Goal: Contribute content: Contribute content

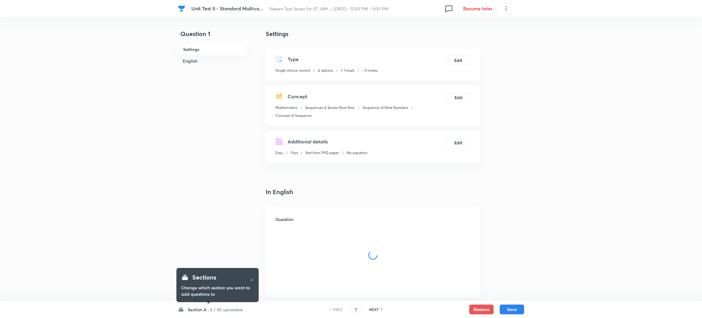
checkbox input "true"
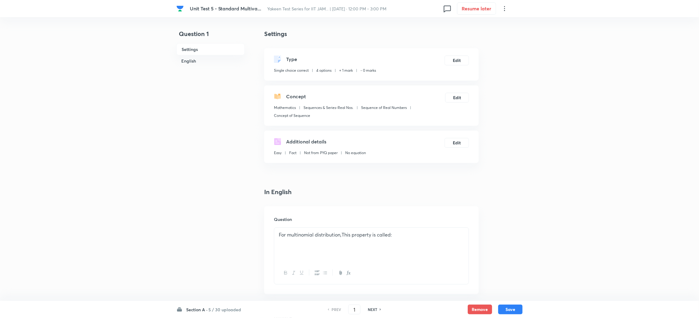
click at [377, 306] on h6 "NEXT" at bounding box center [372, 308] width 9 height 5
type input "2"
checkbox input "false"
checkbox input "true"
click at [376, 307] on h6 "NEXT" at bounding box center [372, 308] width 9 height 5
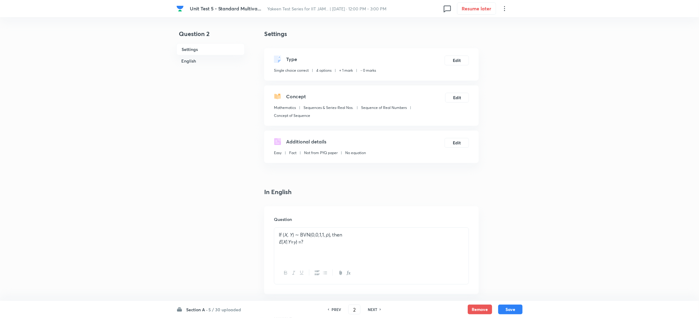
type input "3"
checkbox input "false"
checkbox input "true"
click at [376, 307] on h6 "NEXT" at bounding box center [372, 308] width 9 height 5
type input "4"
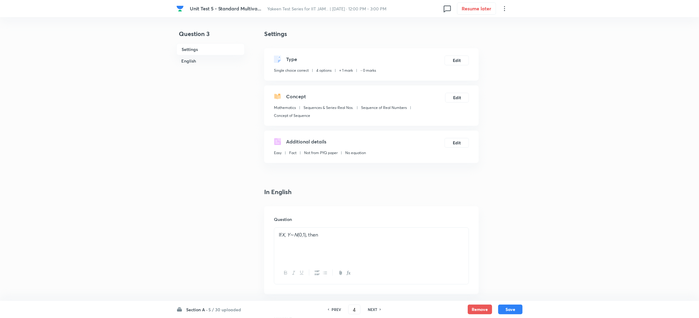
checkbox input "true"
checkbox input "false"
click at [376, 307] on h6 "NEXT" at bounding box center [372, 308] width 9 height 5
checkbox input "false"
type input "5"
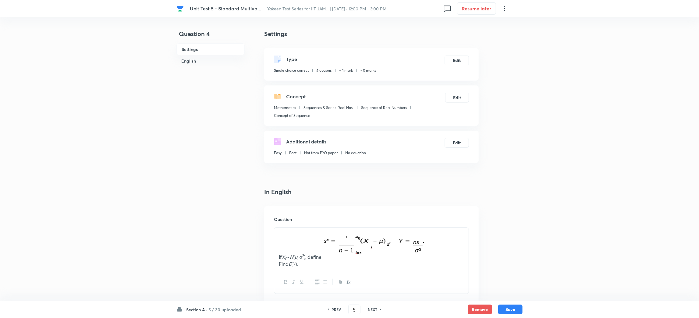
checkbox input "true"
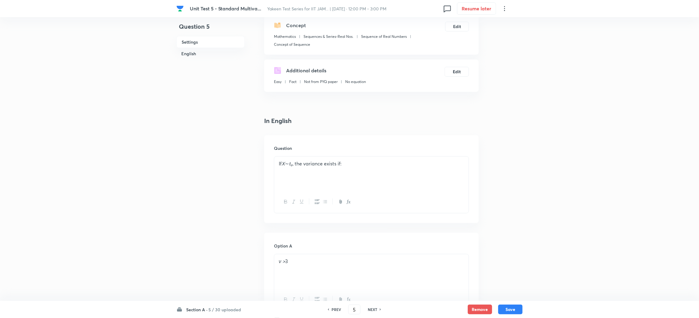
scroll to position [91, 0]
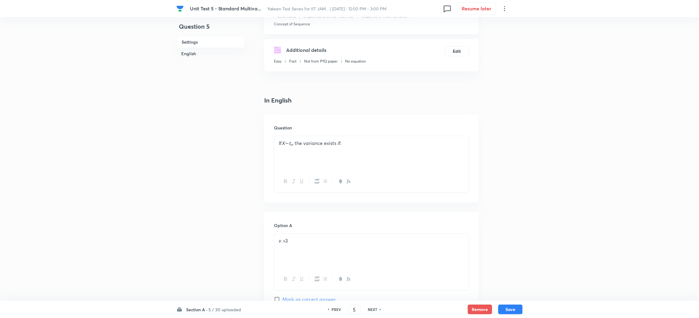
click at [377, 308] on h6 "NEXT" at bounding box center [372, 308] width 9 height 5
type input "6"
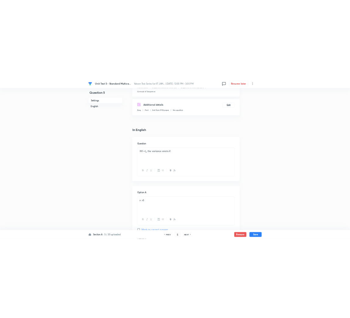
scroll to position [0, 0]
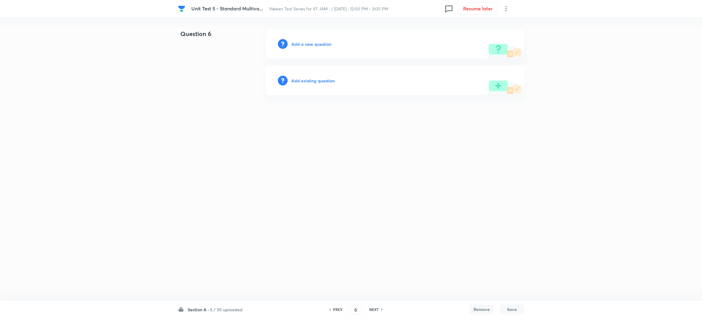
click at [316, 44] on h6 "Add a new question" at bounding box center [311, 44] width 40 height 6
click at [316, 44] on h6 "Choose a question type" at bounding box center [314, 44] width 47 height 6
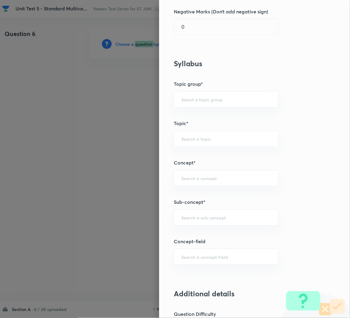
scroll to position [228, 0]
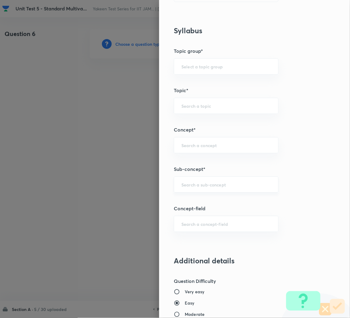
click at [191, 182] on input "text" at bounding box center [227, 184] width 90 height 6
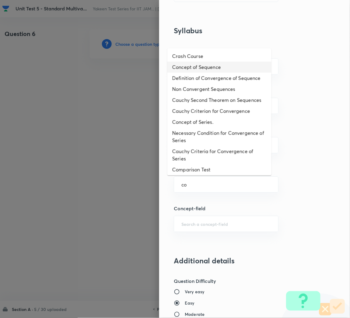
click at [203, 64] on li "Concept of Sequence" at bounding box center [220, 67] width 104 height 11
type input "Concept of Sequence"
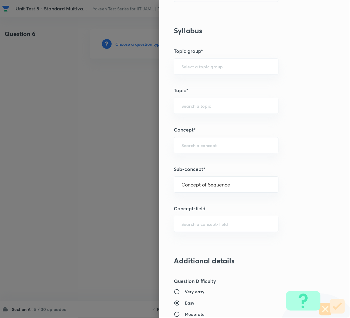
type input "Mathematics"
type input "Sequences & Series-Real Nos."
type input "Sequence of Real Numbers"
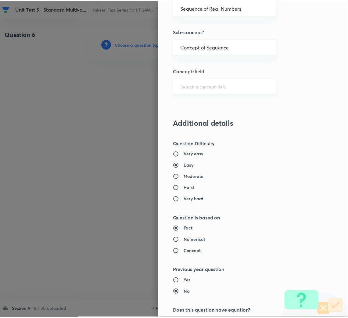
scroll to position [513, 0]
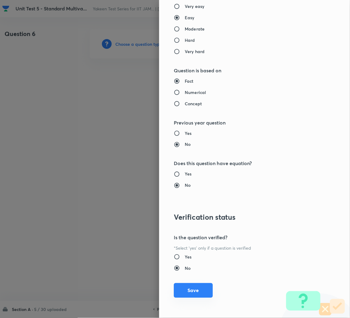
click at [188, 292] on button "Save" at bounding box center [193, 290] width 39 height 15
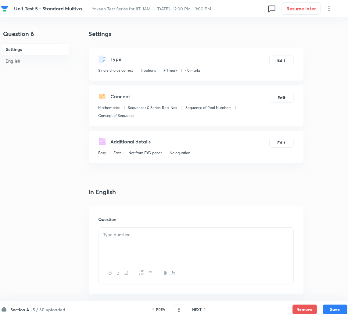
click at [147, 237] on p at bounding box center [195, 234] width 185 height 7
click at [139, 239] on div at bounding box center [196, 244] width 194 height 34
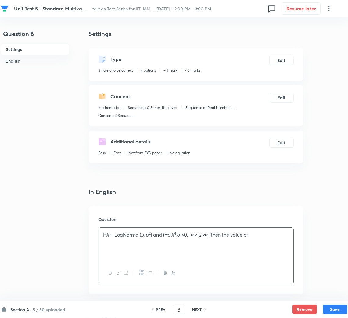
click at [125, 235] on p "If X ∼ LogNormal( µ, σ 2 ) and Y = σX 4 , σ > 0 , −∞ < µ < ∞, then the value of" at bounding box center [195, 234] width 185 height 7
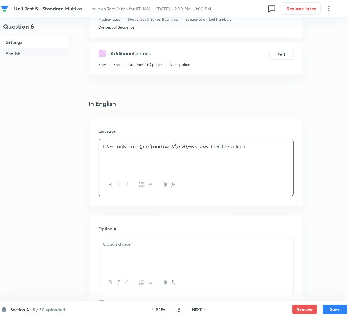
scroll to position [91, 0]
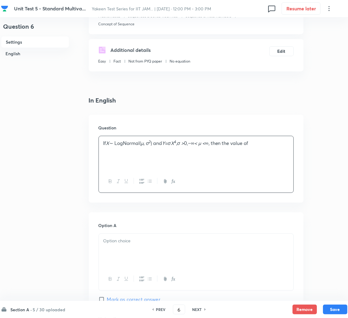
click at [269, 147] on div "If X ∼ LogNormal( µ, σ 2 ) and Y = σX 4 , σ > 0 , −∞ < µ < ∞, then the value of" at bounding box center [196, 153] width 194 height 34
click at [142, 151] on p at bounding box center [195, 150] width 185 height 7
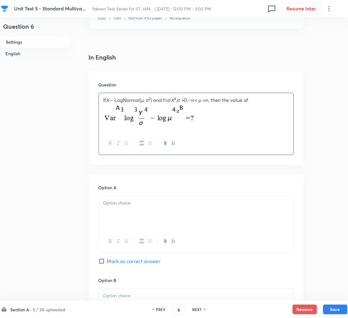
scroll to position [183, 0]
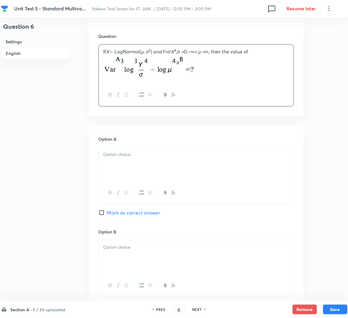
click at [124, 166] on div at bounding box center [196, 164] width 194 height 34
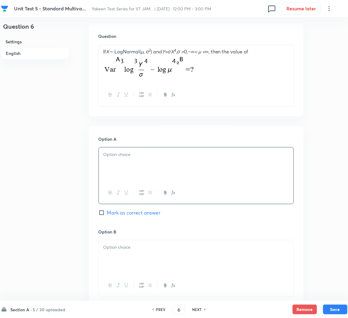
click at [140, 164] on div at bounding box center [196, 164] width 194 height 34
click at [125, 249] on p at bounding box center [195, 246] width 185 height 7
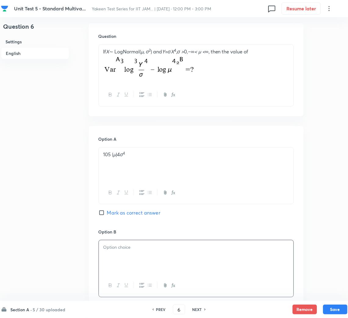
click at [125, 255] on div at bounding box center [196, 257] width 194 height 34
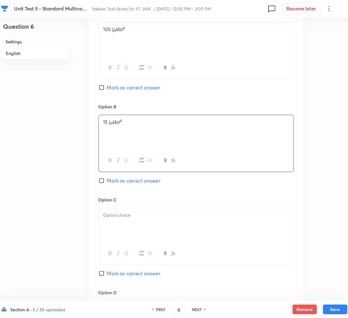
scroll to position [320, 0]
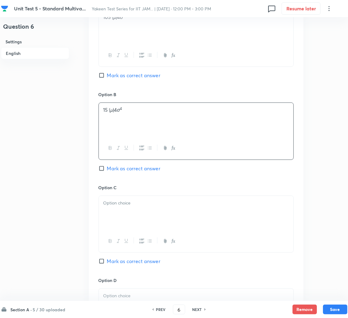
drag, startPoint x: 119, startPoint y: 213, endPoint x: 9, endPoint y: 211, distance: 110.6
click at [118, 213] on div at bounding box center [196, 213] width 194 height 34
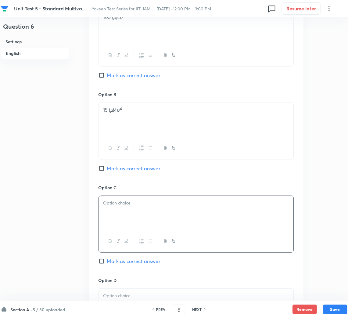
click at [126, 212] on div at bounding box center [196, 213] width 194 height 34
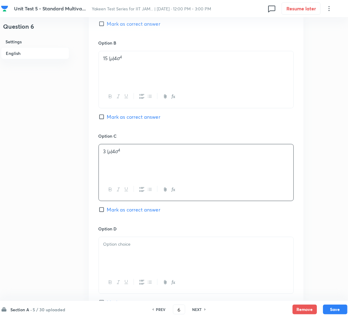
scroll to position [411, 0]
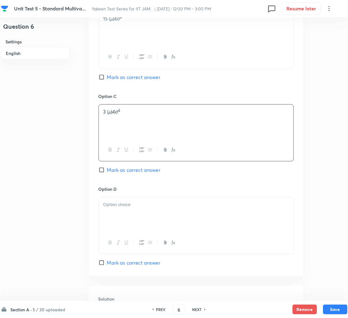
drag, startPoint x: 117, startPoint y: 208, endPoint x: 66, endPoint y: 210, distance: 50.3
click at [116, 208] on div at bounding box center [196, 214] width 194 height 34
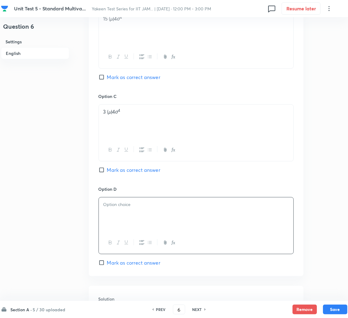
click at [134, 212] on div at bounding box center [196, 214] width 194 height 34
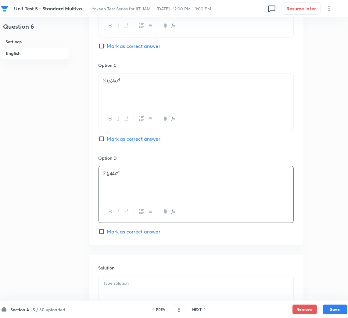
scroll to position [457, 0]
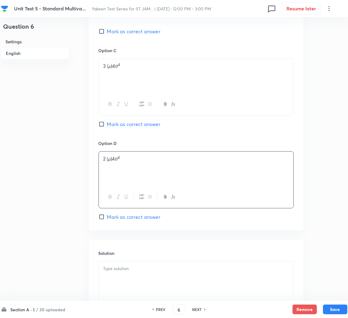
click at [106, 215] on input "Mark as correct answer" at bounding box center [102, 217] width 9 height 6
checkbox input "true"
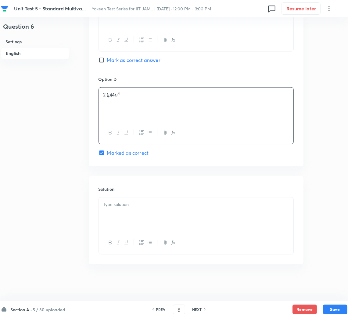
scroll to position [522, 0]
drag, startPoint x: 133, startPoint y: 215, endPoint x: 121, endPoint y: 214, distance: 12.2
click at [133, 214] on div at bounding box center [196, 214] width 194 height 34
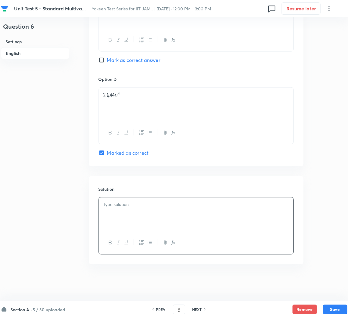
click at [147, 223] on div at bounding box center [196, 214] width 194 height 34
click at [338, 307] on button "Save" at bounding box center [335, 309] width 24 height 10
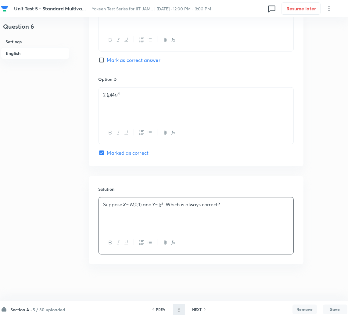
type input "7"
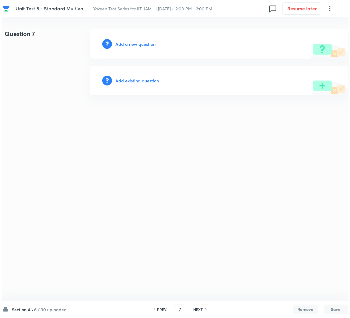
scroll to position [0, 0]
click at [129, 42] on h6 "Add a new question" at bounding box center [135, 44] width 40 height 6
click at [130, 44] on h6 "Choose a question type" at bounding box center [138, 44] width 47 height 6
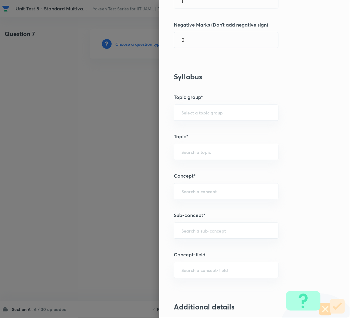
scroll to position [183, 0]
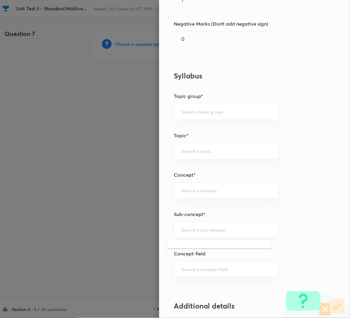
click at [199, 228] on input "text" at bounding box center [227, 230] width 90 height 6
click at [192, 233] on input "text" at bounding box center [227, 230] width 90 height 6
click at [194, 228] on input "text" at bounding box center [227, 230] width 90 height 6
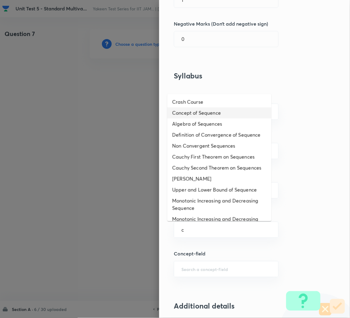
click at [201, 113] on li "Concept of Sequence" at bounding box center [220, 112] width 104 height 11
type input "Concept of Sequence"
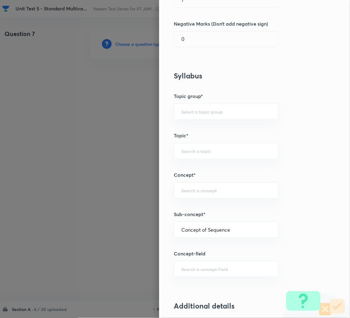
type input "Mathematics"
type input "Sequences & Series-Real Nos."
type input "Sequence of Real Numbers"
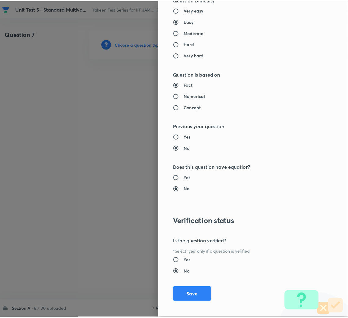
scroll to position [513, 0]
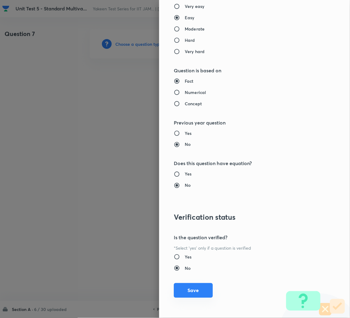
click at [190, 289] on button "Save" at bounding box center [193, 290] width 39 height 15
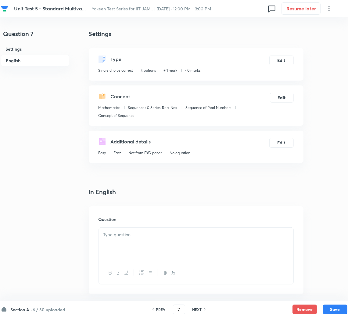
click at [136, 230] on div at bounding box center [196, 244] width 194 height 34
click at [169, 241] on div at bounding box center [196, 244] width 194 height 34
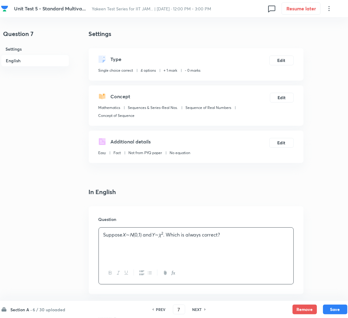
drag, startPoint x: 151, startPoint y: 241, endPoint x: 156, endPoint y: 239, distance: 5.5
click at [152, 240] on div "Suppose X ∼ N (0 , 1) and Y ∼ χ 2 . Which is always correct?" at bounding box center [196, 244] width 194 height 34
drag, startPoint x: 160, startPoint y: 234, endPoint x: 173, endPoint y: 233, distance: 13.1
click at [173, 233] on p "Suppose X ∼ N (0 , 1) and Y ∼ χ 2 . Which is always correct?" at bounding box center [195, 234] width 185 height 7
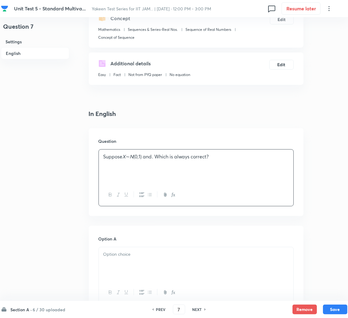
scroll to position [183, 0]
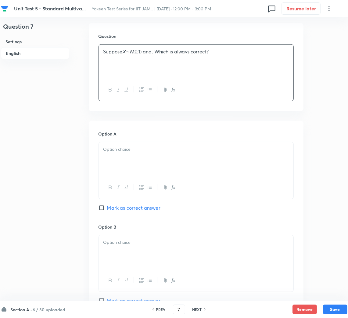
click at [138, 159] on div at bounding box center [196, 159] width 194 height 34
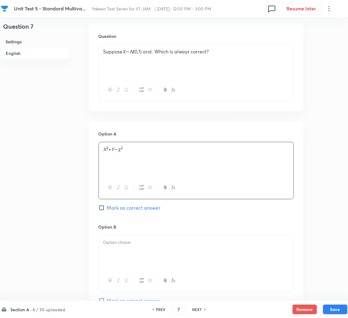
click at [135, 171] on div "X 2 + Y ∼ χ 2" at bounding box center [196, 159] width 194 height 34
click at [120, 254] on div at bounding box center [196, 252] width 194 height 34
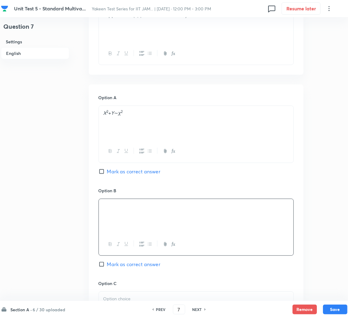
scroll to position [274, 0]
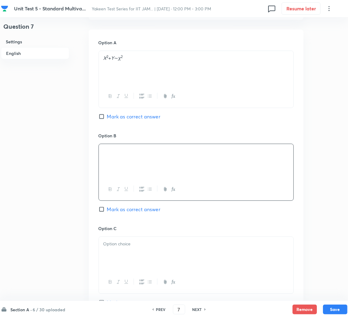
drag, startPoint x: 120, startPoint y: 241, endPoint x: 119, endPoint y: 248, distance: 6.8
click at [120, 242] on p at bounding box center [195, 243] width 185 height 7
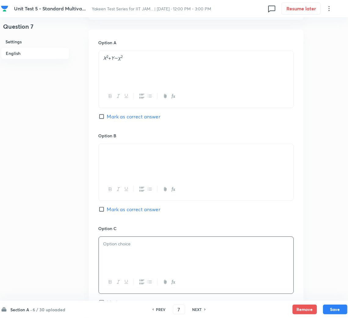
click at [126, 255] on div at bounding box center [196, 253] width 194 height 34
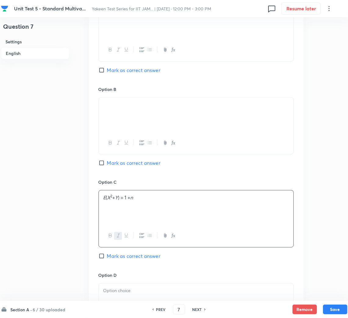
scroll to position [411, 0]
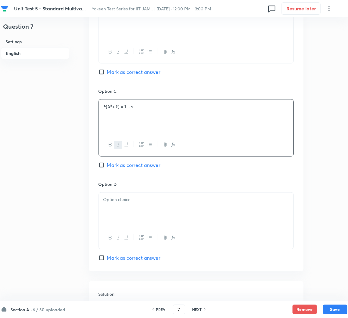
drag, startPoint x: 120, startPoint y: 214, endPoint x: 115, endPoint y: 214, distance: 5.2
click at [120, 214] on div at bounding box center [196, 209] width 194 height 34
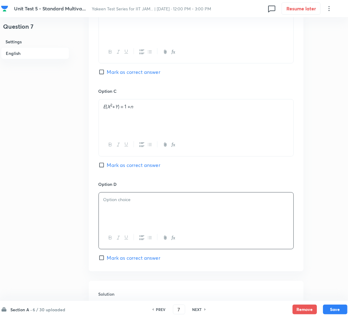
click at [155, 204] on div at bounding box center [196, 209] width 194 height 34
click at [102, 166] on input "Mark as correct answer" at bounding box center [102, 165] width 9 height 6
checkbox input "true"
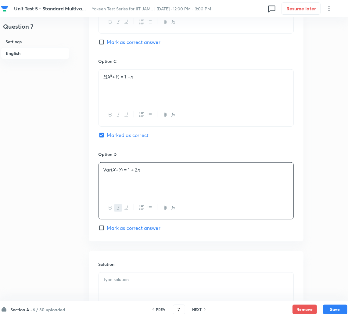
scroll to position [502, 0]
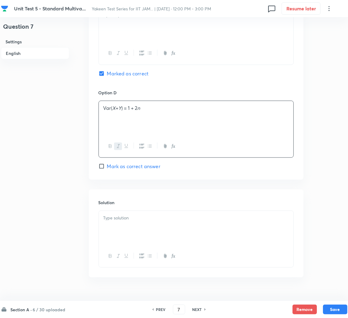
click at [123, 226] on div at bounding box center [196, 228] width 194 height 34
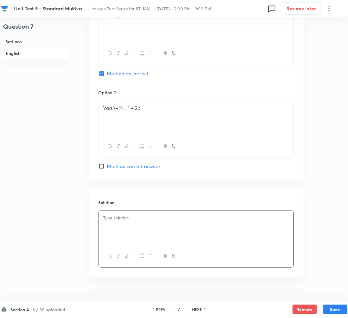
click at [97, 230] on div "Solution" at bounding box center [196, 233] width 215 height 88
click at [116, 226] on div at bounding box center [196, 228] width 194 height 34
click at [334, 309] on button "Save" at bounding box center [335, 309] width 24 height 10
type input "8"
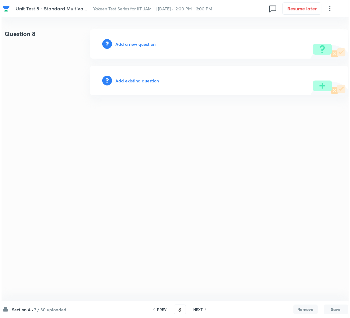
scroll to position [0, 0]
click at [127, 40] on div "Add a new question" at bounding box center [219, 43] width 258 height 29
click at [128, 43] on h6 "Add a new question" at bounding box center [135, 44] width 40 height 6
click at [129, 45] on h6 "Choose a question type" at bounding box center [138, 44] width 47 height 6
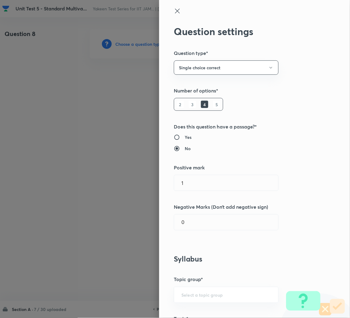
scroll to position [183, 0]
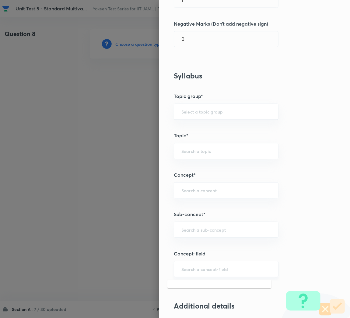
click at [187, 268] on input "text" at bounding box center [227, 269] width 90 height 6
click at [187, 226] on div "​" at bounding box center [226, 230] width 105 height 16
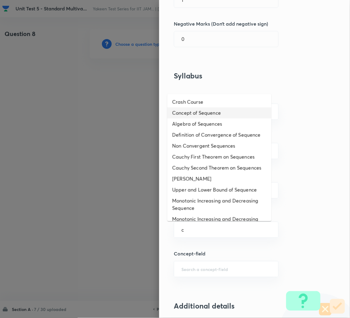
click at [199, 108] on li "Concept of Sequence" at bounding box center [220, 112] width 104 height 11
type input "Concept of Sequence"
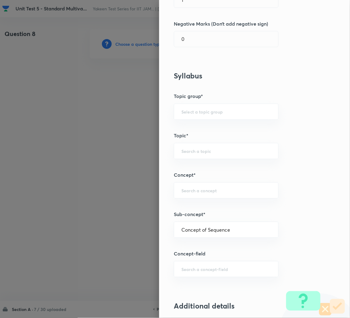
type input "Mathematics"
type input "Sequences & Series-Real Nos."
type input "Sequence of Real Numbers"
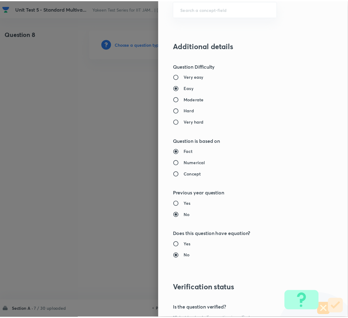
scroll to position [513, 0]
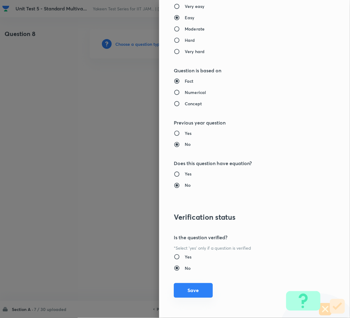
click at [184, 294] on button "Save" at bounding box center [193, 290] width 39 height 15
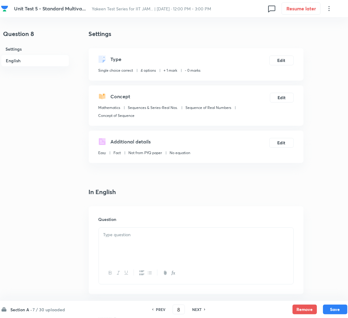
click at [136, 238] on div at bounding box center [196, 244] width 194 height 34
click at [136, 241] on div at bounding box center [196, 244] width 194 height 34
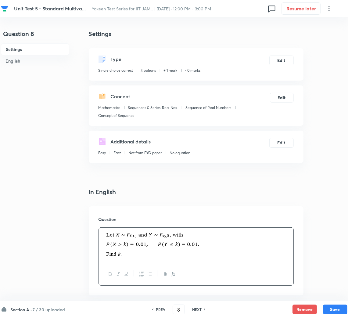
scroll to position [46, 0]
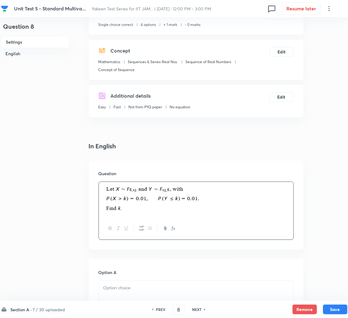
click at [144, 297] on div at bounding box center [196, 297] width 194 height 34
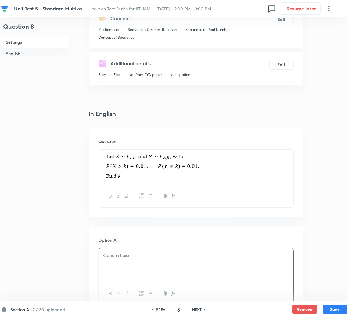
scroll to position [183, 0]
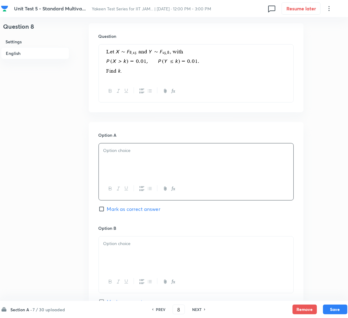
click at [118, 165] on div at bounding box center [196, 160] width 194 height 34
click at [115, 266] on div at bounding box center [196, 253] width 194 height 34
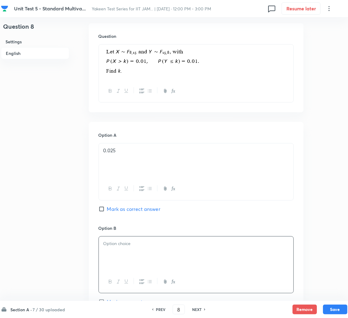
click at [112, 252] on div at bounding box center [196, 253] width 194 height 34
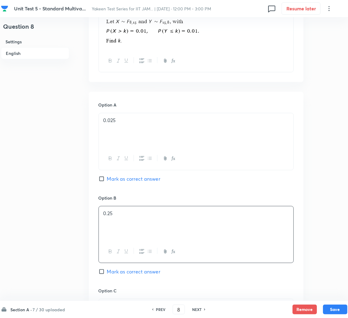
scroll to position [228, 0]
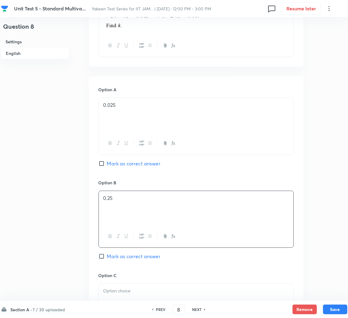
click at [105, 255] on input "Mark as correct answer" at bounding box center [102, 256] width 9 height 6
checkbox input "true"
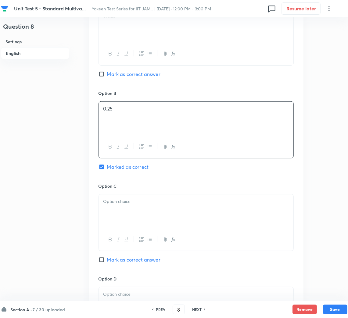
scroll to position [320, 0]
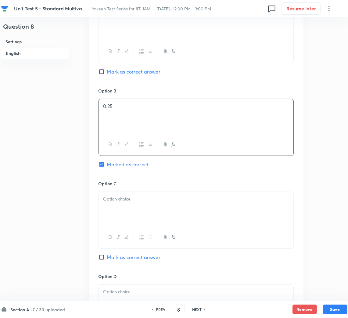
drag, startPoint x: 120, startPoint y: 210, endPoint x: 18, endPoint y: 210, distance: 102.7
click at [120, 210] on div at bounding box center [196, 209] width 194 height 34
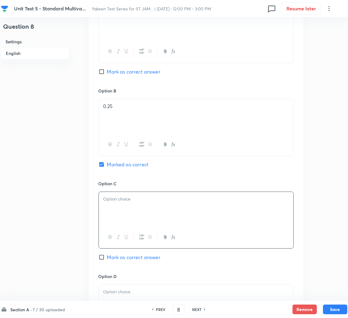
click at [136, 219] on div at bounding box center [196, 209] width 194 height 34
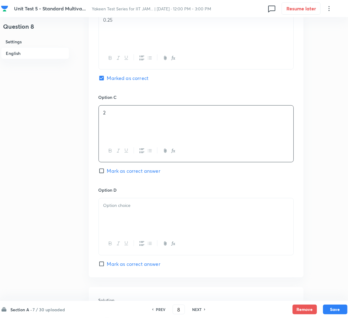
scroll to position [411, 0]
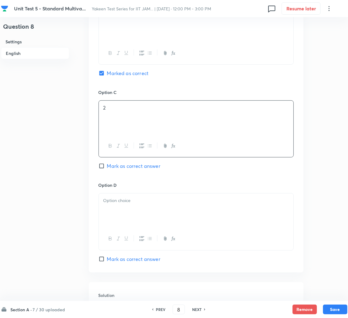
click at [136, 223] on div at bounding box center [196, 210] width 194 height 34
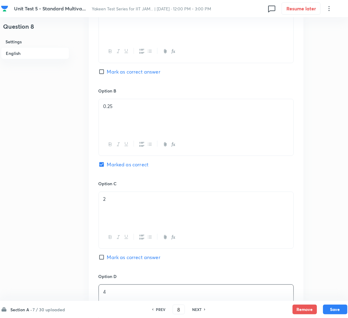
scroll to position [502, 0]
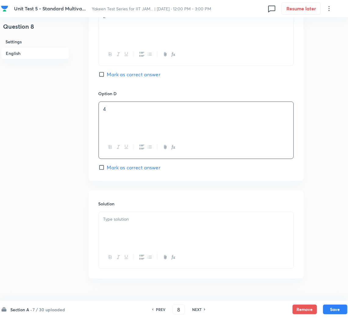
click at [120, 222] on p at bounding box center [195, 218] width 185 height 7
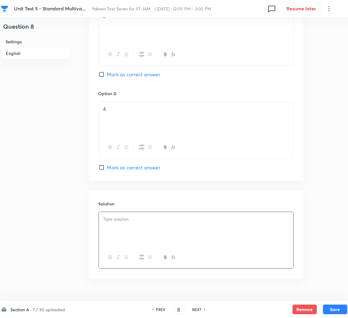
click at [130, 233] on div at bounding box center [196, 229] width 194 height 34
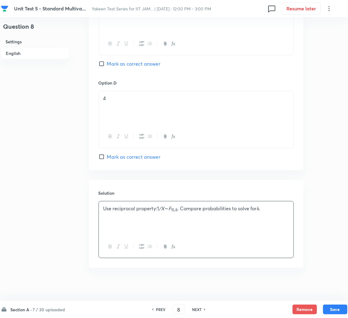
scroll to position [518, 0]
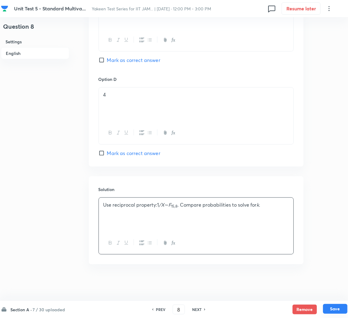
click at [343, 307] on button "Save" at bounding box center [335, 309] width 24 height 10
type input "9"
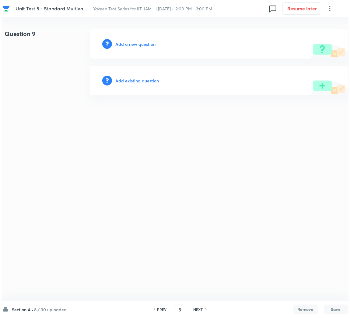
scroll to position [0, 0]
click at [140, 44] on h6 "Add a new question" at bounding box center [135, 44] width 40 height 6
click at [141, 43] on h6 "Choose a question type" at bounding box center [138, 44] width 47 height 6
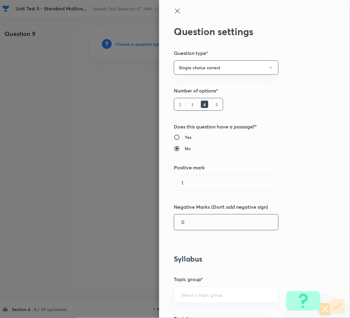
scroll to position [137, 0]
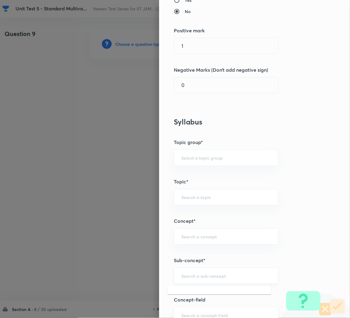
click at [183, 273] on input "text" at bounding box center [227, 276] width 90 height 6
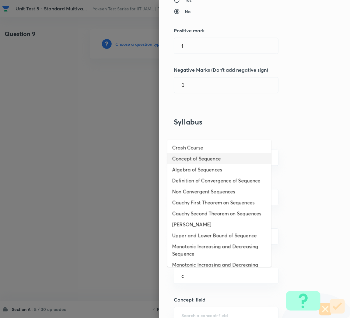
click at [200, 153] on li "Concept of Sequence" at bounding box center [220, 158] width 104 height 11
type input "Concept of Sequence"
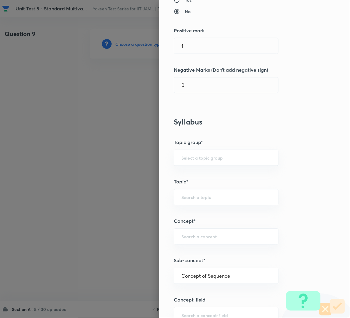
type input "Mathematics"
type input "Sequences & Series-Real Nos."
type input "Sequence of Real Numbers"
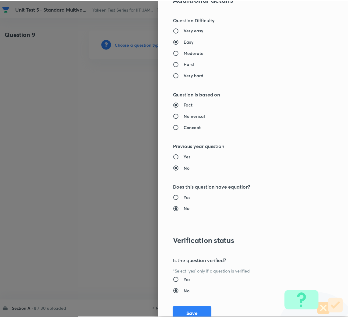
scroll to position [513, 0]
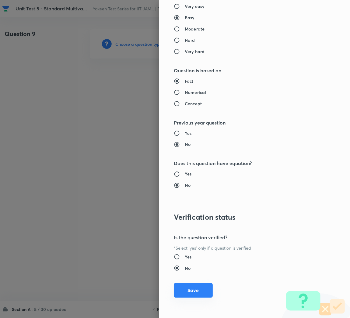
click at [187, 290] on button "Save" at bounding box center [193, 290] width 39 height 15
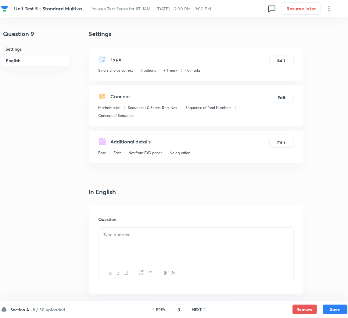
click at [114, 227] on div at bounding box center [196, 244] width 194 height 34
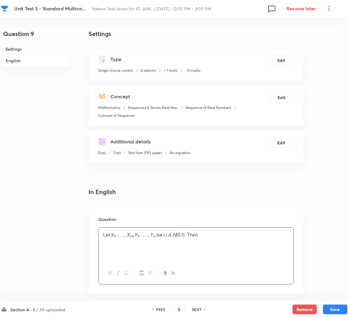
click at [218, 253] on div "Let X 1 , . . . , X m , Y 1 , . . . , Y n be i.i.d. N (0 , 1). Then" at bounding box center [196, 244] width 194 height 34
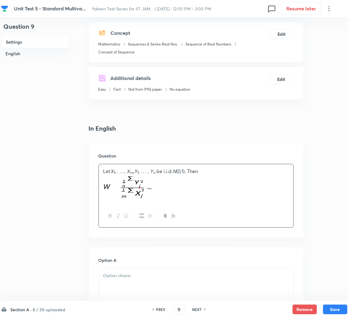
scroll to position [137, 0]
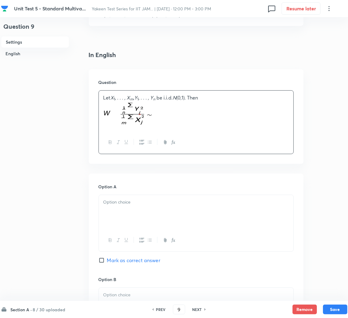
drag, startPoint x: 129, startPoint y: 223, endPoint x: 20, endPoint y: 198, distance: 111.0
click at [128, 223] on div at bounding box center [196, 212] width 194 height 34
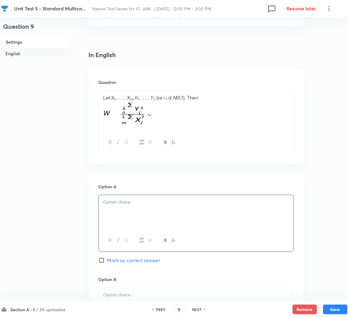
click at [116, 208] on div at bounding box center [196, 212] width 194 height 34
click at [114, 290] on div at bounding box center [196, 304] width 194 height 34
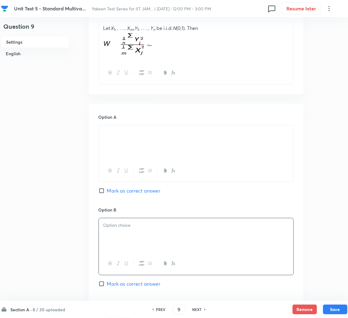
scroll to position [274, 0]
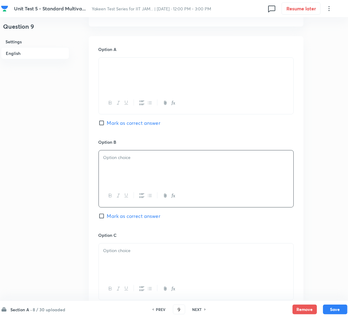
click at [125, 172] on div at bounding box center [196, 167] width 194 height 34
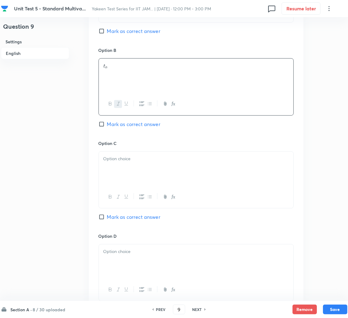
click at [105, 166] on div at bounding box center [196, 168] width 194 height 34
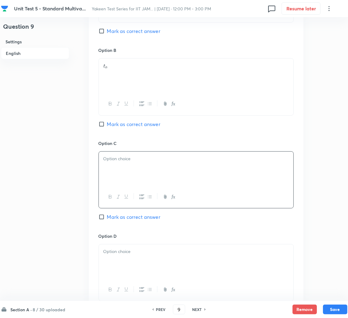
click at [138, 172] on div at bounding box center [196, 168] width 194 height 34
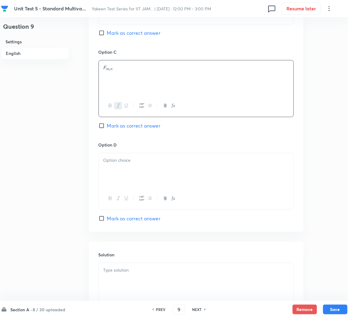
click at [127, 177] on div at bounding box center [196, 170] width 194 height 34
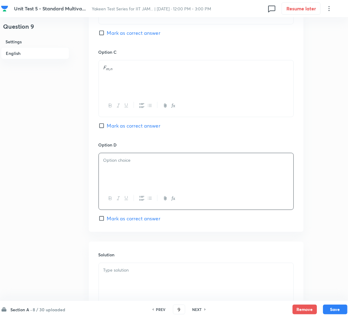
click at [151, 175] on div at bounding box center [196, 170] width 194 height 34
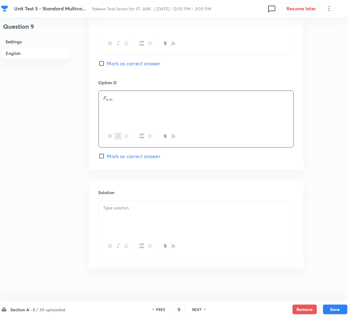
scroll to position [524, 0]
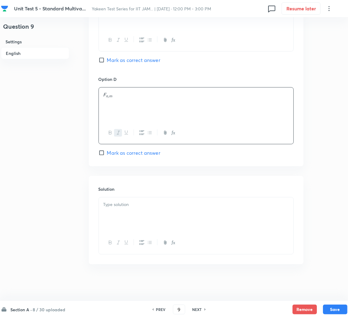
click at [125, 206] on p at bounding box center [195, 204] width 185 height 7
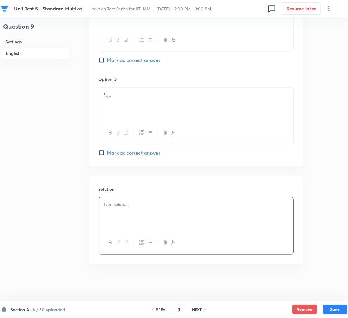
click at [162, 230] on div at bounding box center [196, 214] width 194 height 34
click at [345, 307] on button "Save" at bounding box center [335, 309] width 24 height 10
drag, startPoint x: 110, startPoint y: 153, endPoint x: 186, endPoint y: 182, distance: 80.6
click at [110, 153] on span "Mark as correct answer" at bounding box center [133, 152] width 53 height 7
click at [107, 153] on input "Mark as correct answer" at bounding box center [102, 153] width 9 height 6
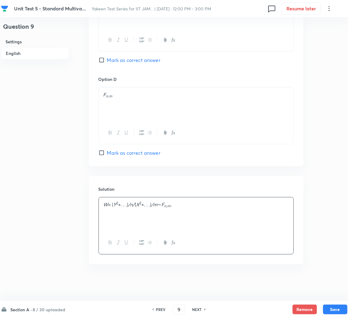
checkbox input "true"
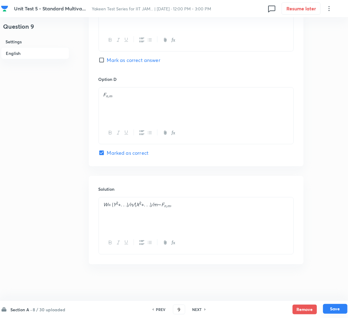
click at [338, 307] on button "Save" at bounding box center [335, 309] width 24 height 10
type input "10"
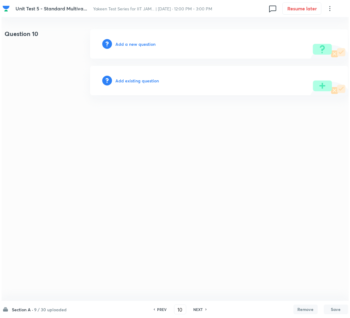
scroll to position [0, 0]
click at [122, 45] on h6 "Add a new question" at bounding box center [135, 44] width 40 height 6
click at [122, 45] on h6 "Choose a question type" at bounding box center [138, 44] width 47 height 6
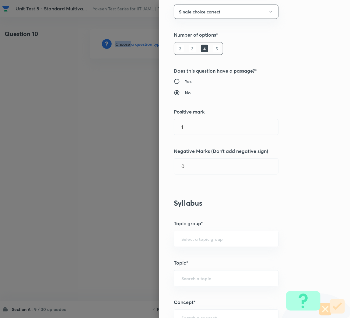
scroll to position [91, 0]
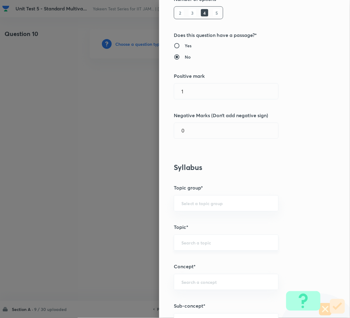
click at [187, 244] on input "text" at bounding box center [227, 243] width 90 height 6
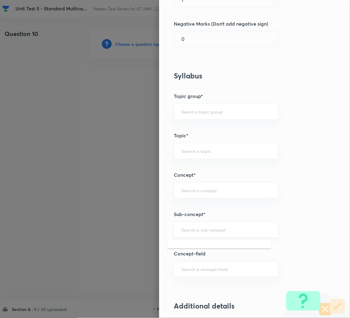
click at [184, 227] on input "text" at bounding box center [227, 230] width 90 height 6
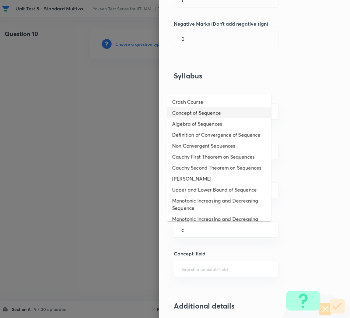
click at [197, 114] on li "Concept of Sequence" at bounding box center [220, 112] width 104 height 11
type input "Concept of Sequence"
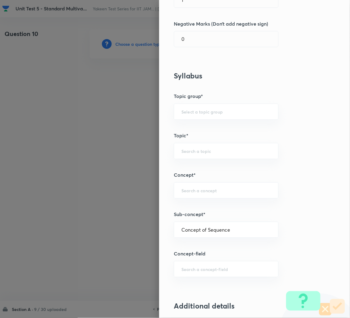
type input "Mathematics"
type input "Sequences & Series-Real Nos."
type input "Sequence of Real Numbers"
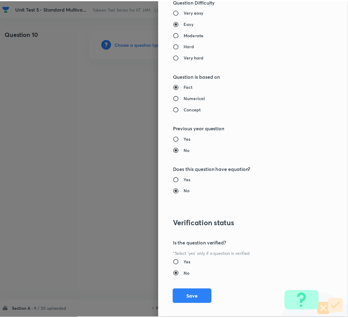
scroll to position [513, 0]
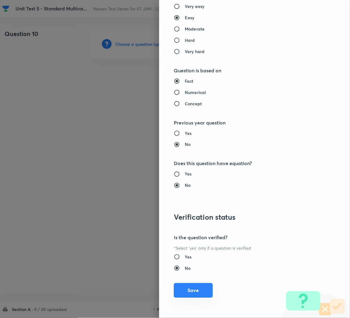
click at [191, 290] on button "Save" at bounding box center [193, 290] width 39 height 15
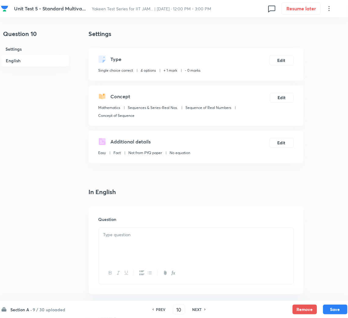
click at [151, 248] on div at bounding box center [196, 244] width 194 height 34
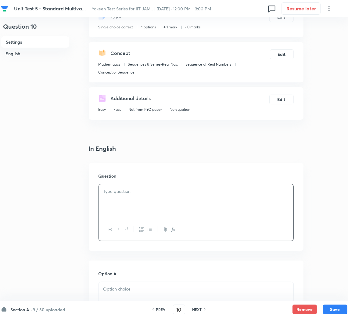
scroll to position [46, 0]
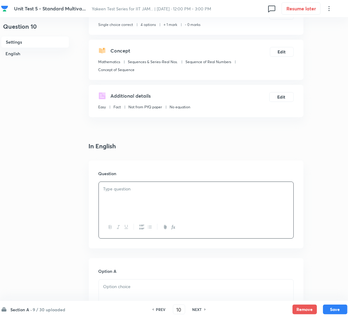
click at [114, 195] on div at bounding box center [196, 199] width 194 height 34
click at [122, 290] on p at bounding box center [195, 286] width 185 height 7
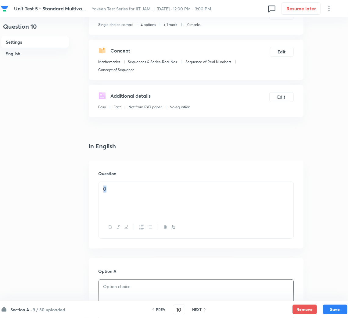
drag, startPoint x: 113, startPoint y: 193, endPoint x: 90, endPoint y: 192, distance: 22.6
click at [90, 192] on div "Question 0" at bounding box center [196, 204] width 215 height 88
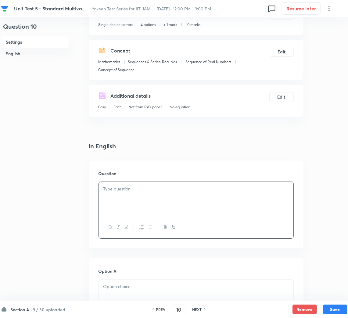
click at [120, 196] on div at bounding box center [196, 199] width 194 height 34
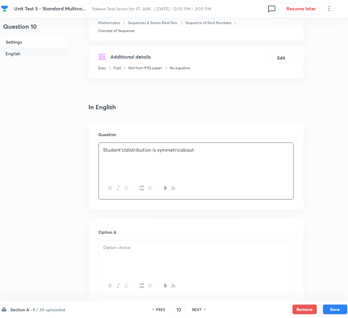
scroll to position [137, 0]
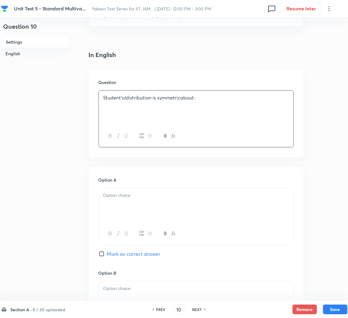
click at [123, 196] on p at bounding box center [195, 195] width 185 height 7
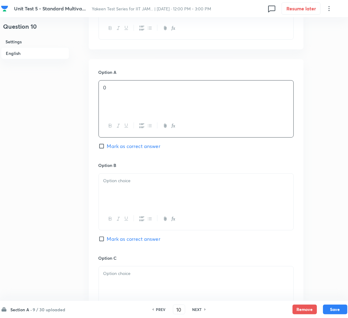
scroll to position [320, 0]
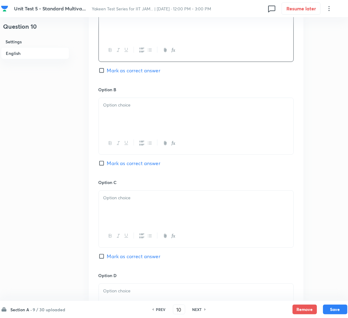
click at [120, 117] on div at bounding box center [196, 115] width 194 height 34
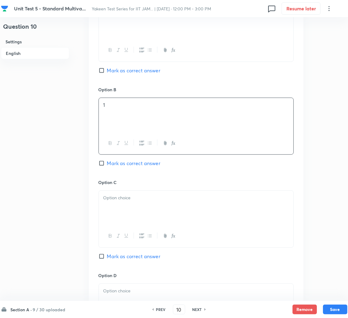
click at [114, 201] on p at bounding box center [195, 197] width 185 height 7
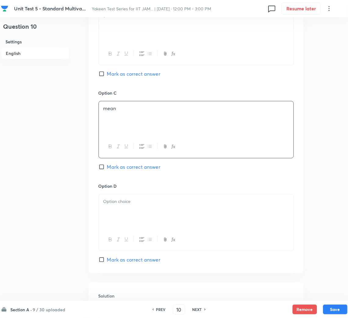
scroll to position [411, 0]
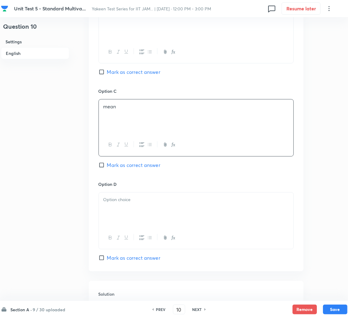
drag, startPoint x: 118, startPoint y: 211, endPoint x: 115, endPoint y: 212, distance: 3.8
click at [117, 211] on div at bounding box center [196, 209] width 194 height 34
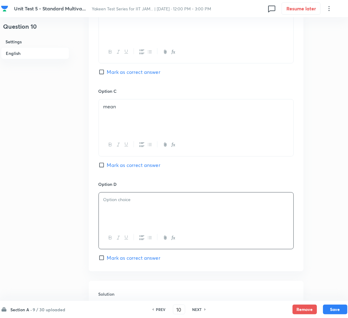
click at [133, 218] on div at bounding box center [196, 209] width 194 height 34
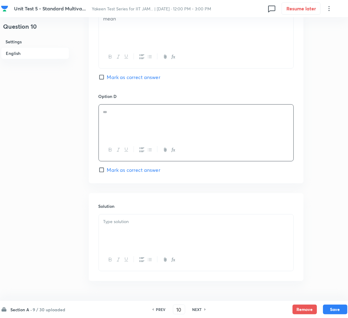
scroll to position [517, 0]
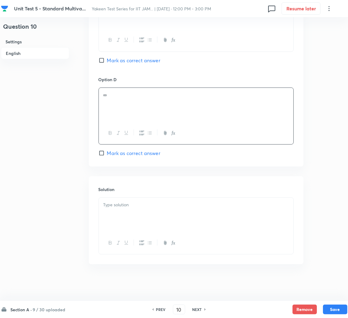
click at [123, 203] on p at bounding box center [195, 204] width 185 height 7
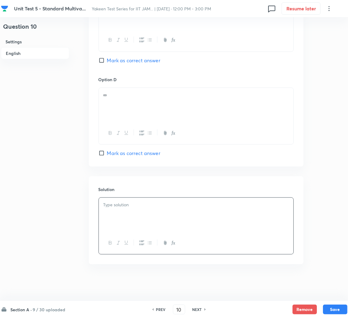
scroll to position [288, 0]
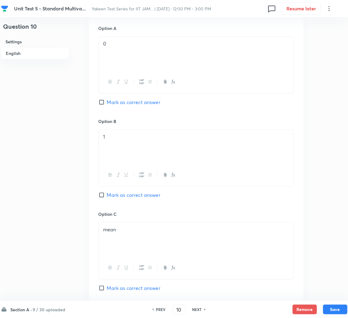
click at [109, 103] on span "Mark as correct answer" at bounding box center [133, 101] width 53 height 7
click at [107, 103] on input "Mark as correct answer" at bounding box center [102, 102] width 9 height 6
checkbox input "true"
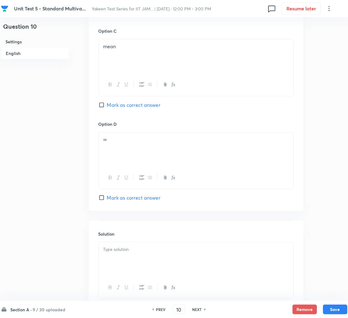
scroll to position [517, 0]
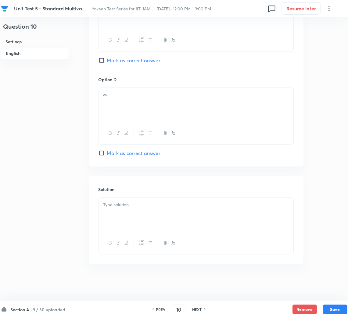
click at [125, 218] on div at bounding box center [196, 214] width 194 height 34
click at [104, 208] on div at bounding box center [196, 214] width 194 height 34
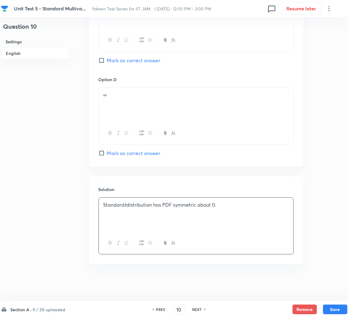
drag, startPoint x: 133, startPoint y: 227, endPoint x: 187, endPoint y: 239, distance: 56.0
click at [133, 227] on div "Standard t distribution has PDF symmetric about 0." at bounding box center [196, 214] width 194 height 34
click at [337, 312] on button "Save" at bounding box center [335, 309] width 24 height 10
type input "11"
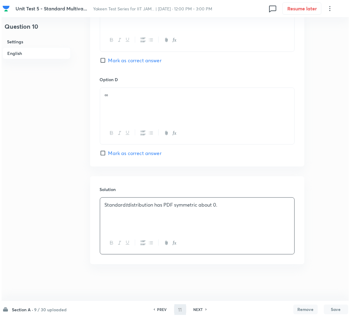
scroll to position [0, 0]
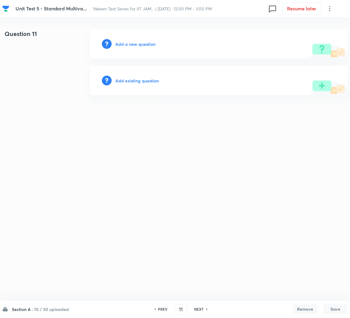
click at [129, 45] on h6 "Add a new question" at bounding box center [135, 44] width 40 height 6
click at [129, 45] on h6 "Choose a question type" at bounding box center [138, 44] width 47 height 6
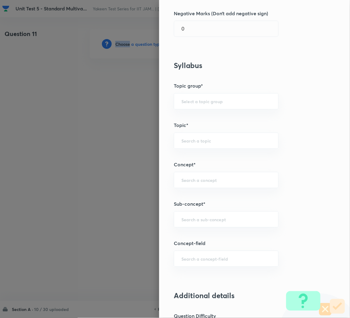
scroll to position [228, 0]
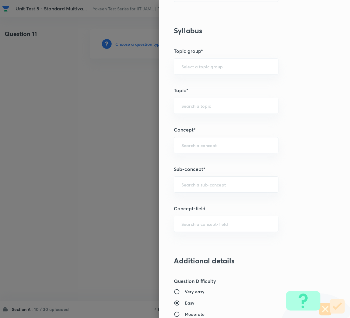
click at [94, 122] on div at bounding box center [175, 159] width 350 height 318
click at [205, 184] on input "text" at bounding box center [227, 184] width 90 height 6
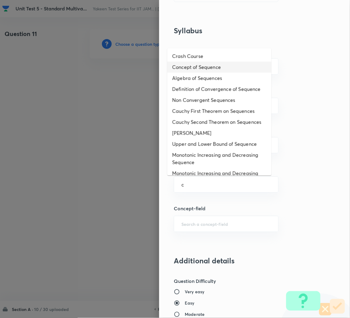
click at [202, 67] on li "Concept of Sequence" at bounding box center [220, 67] width 104 height 11
type input "Concept of Sequence"
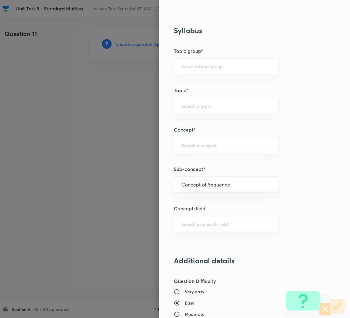
type input "Mathematics"
type input "Sequences & Series-Real Nos."
type input "Sequence of Real Numbers"
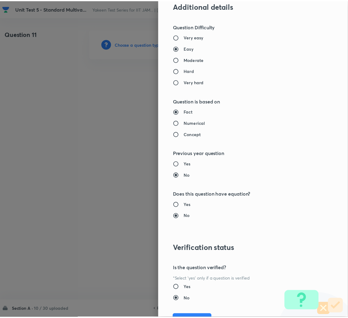
scroll to position [513, 0]
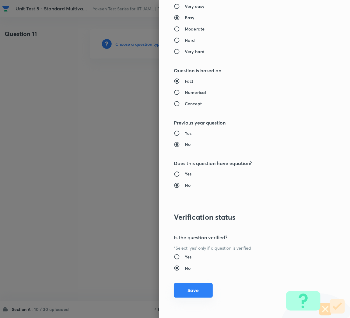
click at [187, 288] on button "Save" at bounding box center [193, 290] width 39 height 15
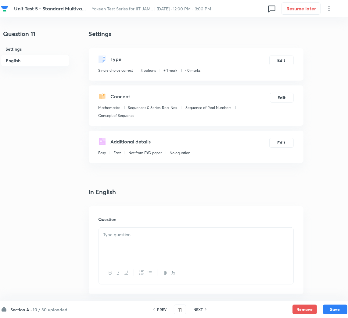
click at [151, 239] on div at bounding box center [196, 244] width 194 height 34
click at [131, 229] on div at bounding box center [196, 244] width 194 height 34
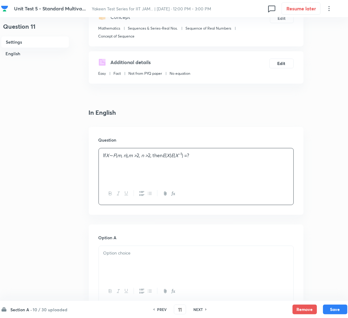
scroll to position [137, 0]
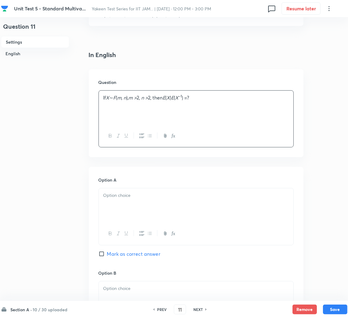
click at [126, 206] on div at bounding box center [196, 205] width 194 height 34
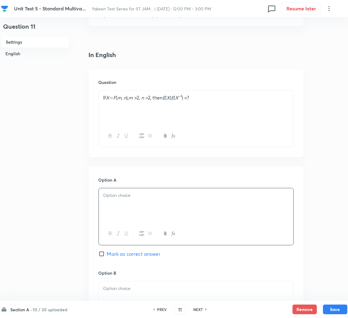
click at [119, 198] on p at bounding box center [195, 195] width 185 height 7
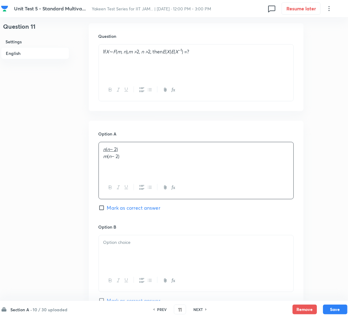
drag, startPoint x: 122, startPoint y: 252, endPoint x: 116, endPoint y: 252, distance: 5.2
click at [121, 252] on div at bounding box center [196, 252] width 194 height 34
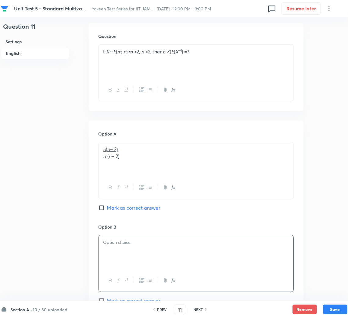
click at [127, 246] on p at bounding box center [195, 242] width 185 height 7
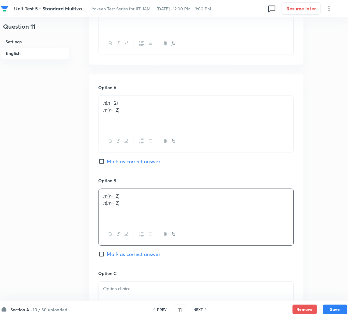
scroll to position [320, 0]
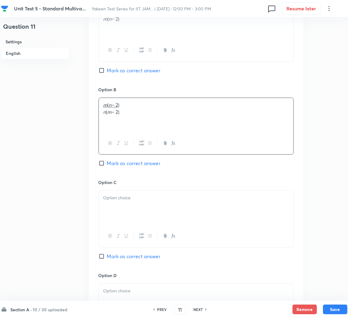
click at [115, 206] on div at bounding box center [196, 207] width 194 height 34
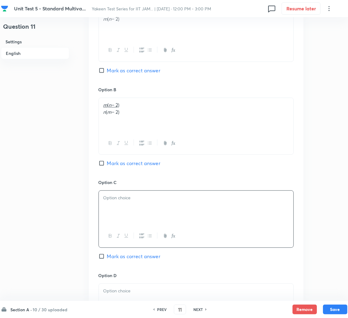
click at [133, 204] on div at bounding box center [196, 207] width 194 height 34
click at [123, 110] on p "n ( m − 2)" at bounding box center [195, 111] width 185 height 7
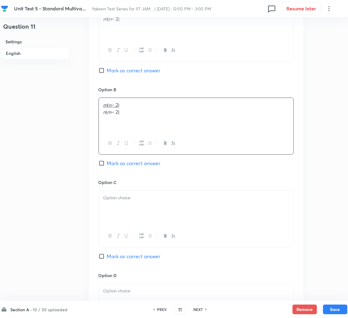
click at [122, 105] on p "m ( n − 2)" at bounding box center [195, 104] width 185 height 7
click at [126, 206] on div at bounding box center [196, 207] width 194 height 34
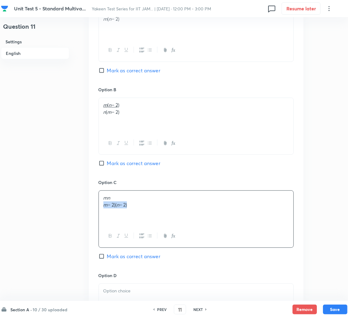
drag, startPoint x: 131, startPoint y: 205, endPoint x: 99, endPoint y: 206, distance: 31.7
click at [99, 206] on div "mn m − 2)( n − 2)" at bounding box center [196, 207] width 194 height 34
drag, startPoint x: 103, startPoint y: 197, endPoint x: 110, endPoint y: 198, distance: 7.4
click at [110, 198] on div "mn m − 2)( n − 2)" at bounding box center [196, 207] width 194 height 34
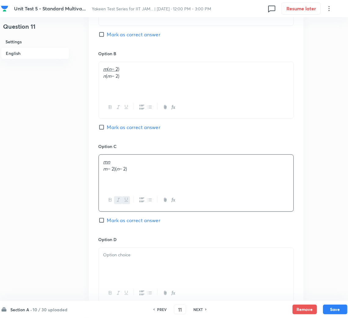
scroll to position [411, 0]
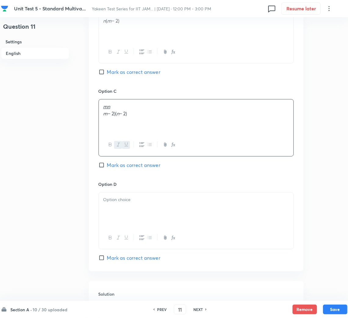
drag, startPoint x: 109, startPoint y: 164, endPoint x: 113, endPoint y: 172, distance: 8.7
click at [109, 164] on span "Mark as correct answer" at bounding box center [133, 164] width 53 height 7
click at [107, 164] on input "Mark as correct answer" at bounding box center [102, 165] width 9 height 6
checkbox input "true"
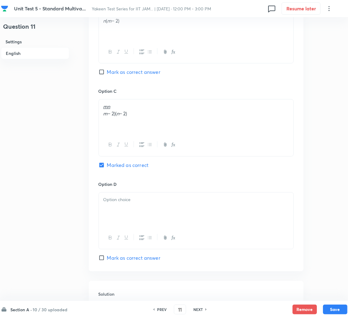
click at [133, 220] on div at bounding box center [196, 209] width 194 height 34
drag, startPoint x: 122, startPoint y: 200, endPoint x: 88, endPoint y: 201, distance: 33.8
click at [88, 201] on div "Question 11 Settings English Settings Type Single choice correct 4 options + 1 …" at bounding box center [174, 5] width 346 height 775
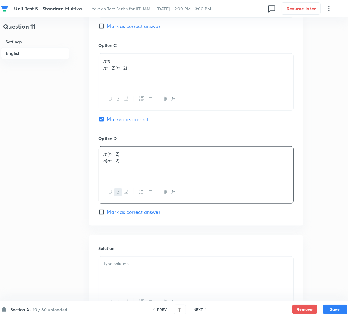
click at [124, 267] on p at bounding box center [195, 263] width 185 height 7
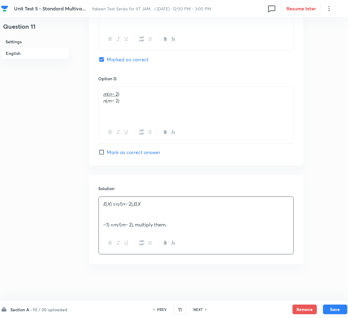
scroll to position [517, 0]
click at [128, 204] on p at bounding box center [195, 204] width 185 height 7
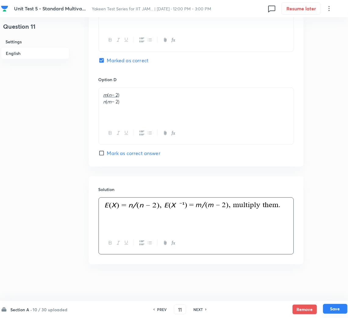
click at [332, 307] on button "Save" at bounding box center [335, 309] width 24 height 10
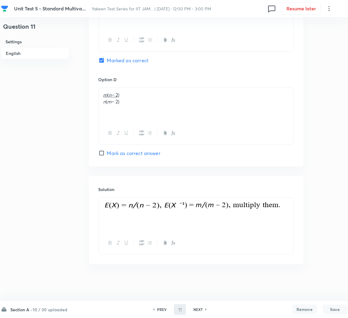
type input "12"
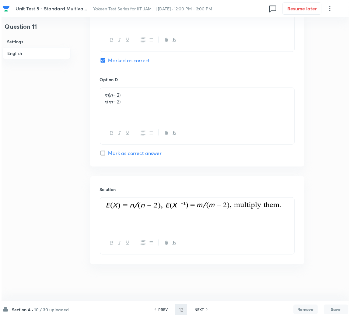
scroll to position [0, 0]
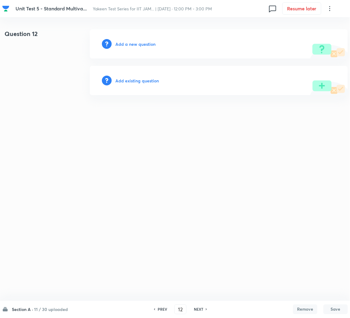
click at [134, 44] on h6 "Add a new question" at bounding box center [135, 44] width 40 height 6
click at [134, 44] on h6 "Choose a question type" at bounding box center [138, 44] width 47 height 6
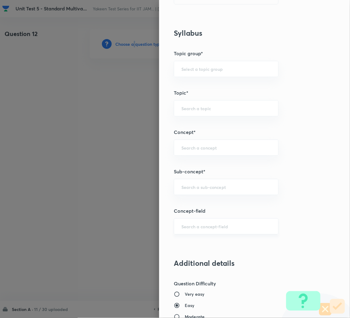
scroll to position [228, 0]
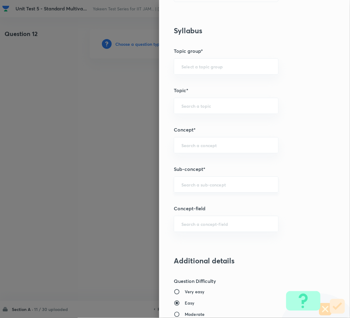
click at [194, 182] on input "text" at bounding box center [227, 184] width 90 height 6
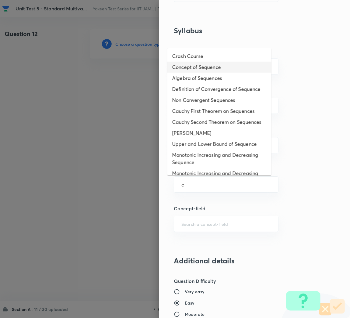
click at [199, 64] on li "Concept of Sequence" at bounding box center [220, 67] width 104 height 11
type input "Concept of Sequence"
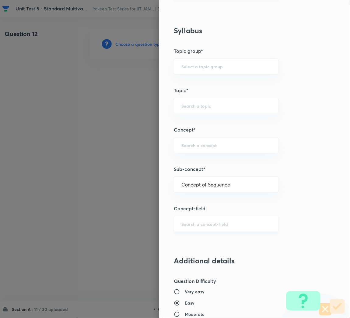
type input "Mathematics"
type input "Sequences & Series-Real Nos."
type input "Sequence of Real Numbers"
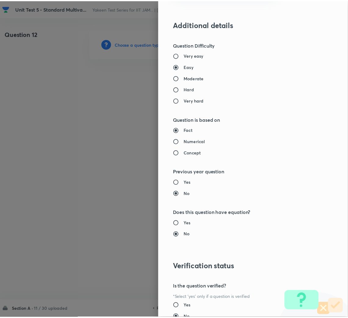
scroll to position [513, 0]
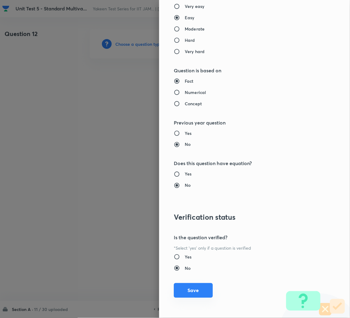
click at [184, 289] on button "Save" at bounding box center [193, 290] width 39 height 15
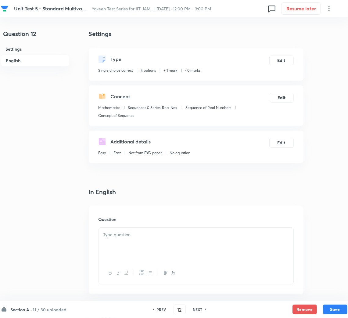
click at [136, 240] on div at bounding box center [196, 244] width 194 height 34
click at [125, 230] on div at bounding box center [196, 244] width 194 height 34
click at [114, 241] on div at bounding box center [196, 244] width 194 height 34
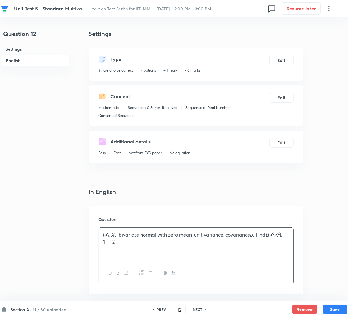
click at [136, 245] on p at bounding box center [195, 248] width 185 height 7
paste div
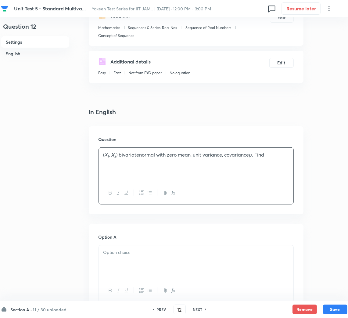
scroll to position [137, 0]
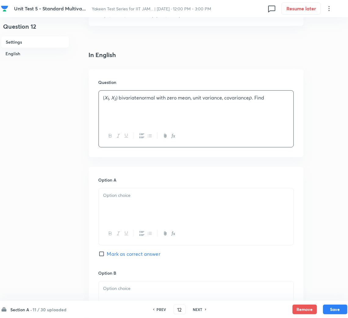
drag, startPoint x: 136, startPoint y: 206, endPoint x: 125, endPoint y: 204, distance: 10.5
click at [136, 206] on div at bounding box center [196, 205] width 194 height 34
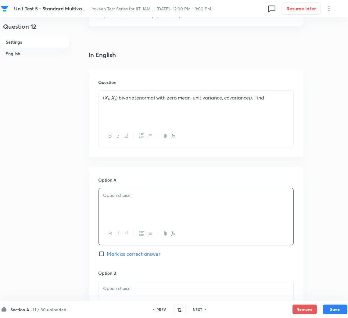
click at [133, 202] on div at bounding box center [196, 205] width 194 height 34
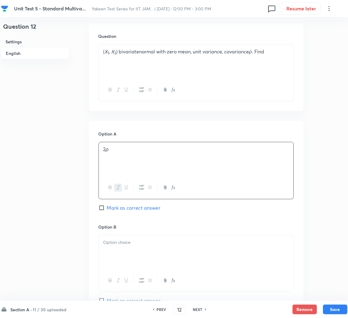
click at [120, 239] on div at bounding box center [196, 252] width 194 height 34
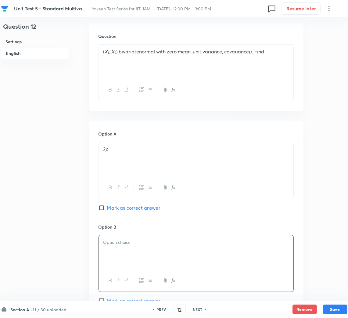
click at [175, 251] on div at bounding box center [196, 252] width 194 height 34
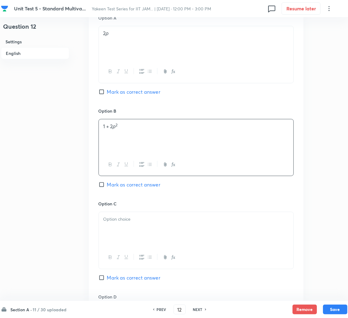
scroll to position [320, 0]
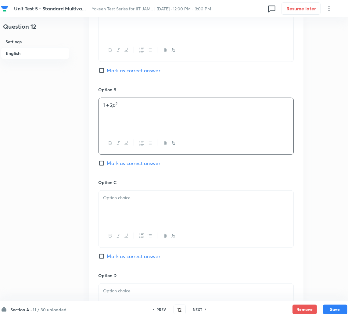
click at [124, 216] on div at bounding box center [196, 207] width 194 height 34
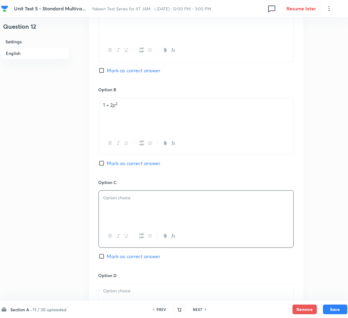
click at [110, 194] on div at bounding box center [196, 207] width 194 height 34
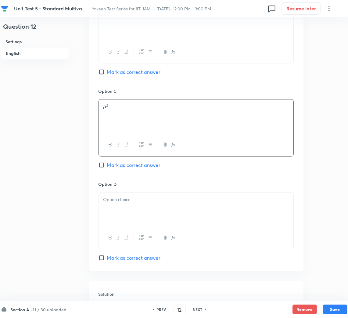
click at [132, 213] on div at bounding box center [196, 209] width 194 height 34
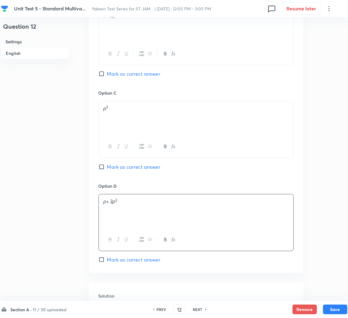
scroll to position [366, 0]
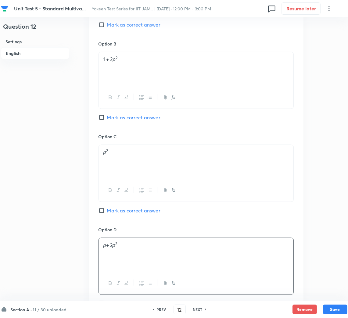
click at [108, 119] on span "Mark as correct answer" at bounding box center [133, 117] width 53 height 7
click at [107, 119] on input "Mark as correct answer" at bounding box center [102, 117] width 9 height 6
checkbox input "true"
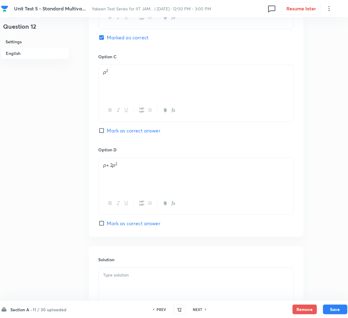
scroll to position [517, 0]
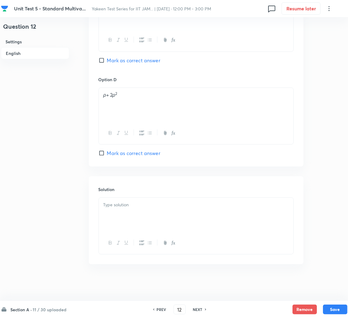
click at [129, 219] on div at bounding box center [196, 214] width 194 height 34
click at [117, 202] on p at bounding box center [195, 204] width 185 height 7
click at [117, 208] on div at bounding box center [196, 214] width 194 height 34
click at [128, 226] on div at bounding box center [196, 214] width 194 height 34
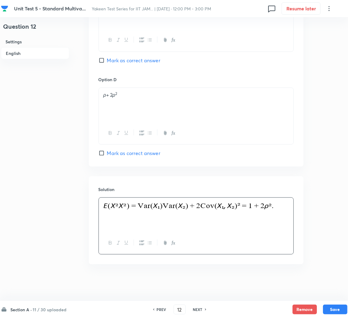
click at [116, 227] on div at bounding box center [196, 214] width 194 height 34
click at [331, 307] on button "Save" at bounding box center [335, 309] width 24 height 10
type input "13"
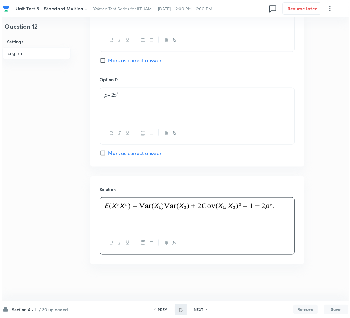
scroll to position [0, 0]
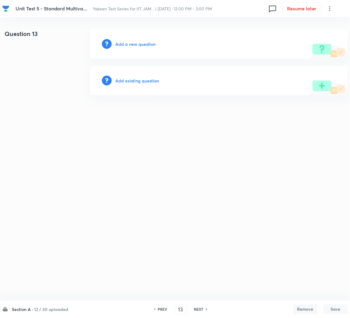
click at [145, 46] on h6 "Add a new question" at bounding box center [135, 44] width 40 height 6
click at [137, 44] on h6 "Choose a question type" at bounding box center [138, 44] width 47 height 6
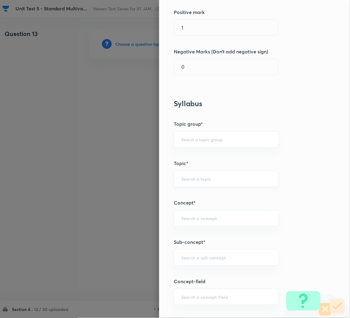
scroll to position [183, 0]
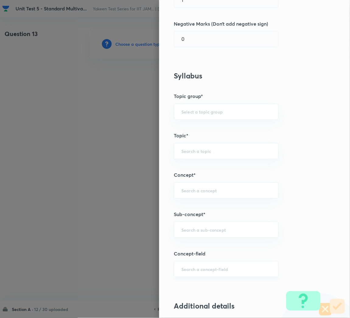
click at [191, 267] on input "text" at bounding box center [227, 269] width 90 height 6
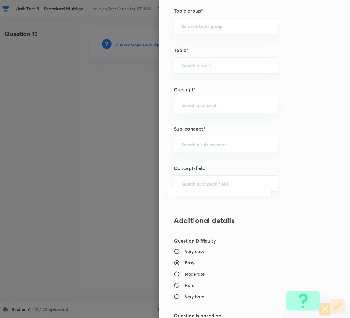
scroll to position [274, 0]
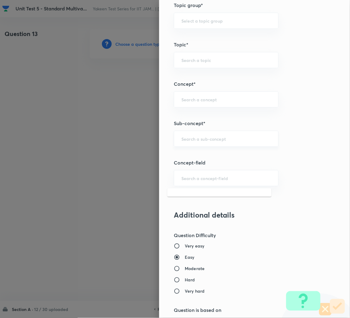
click at [193, 138] on input "text" at bounding box center [227, 139] width 90 height 6
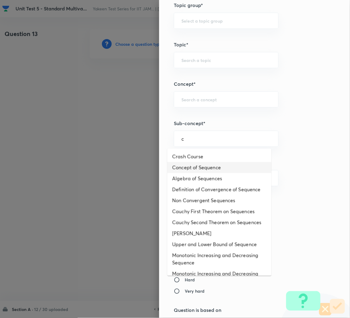
click at [198, 168] on li "Concept of Sequence" at bounding box center [220, 167] width 104 height 11
type input "Concept of Sequence"
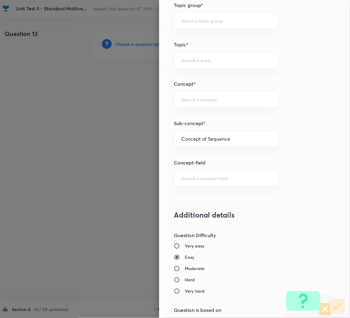
type input "Mathematics"
type input "Sequences & Series-Real Nos."
type input "Sequence of Real Numbers"
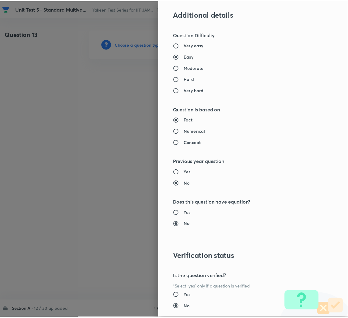
scroll to position [513, 0]
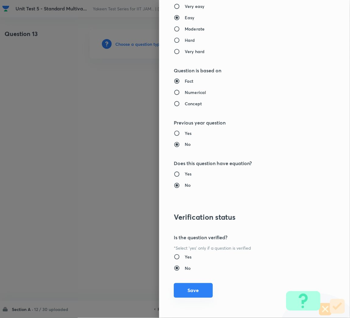
click at [189, 295] on button "Save" at bounding box center [193, 290] width 39 height 15
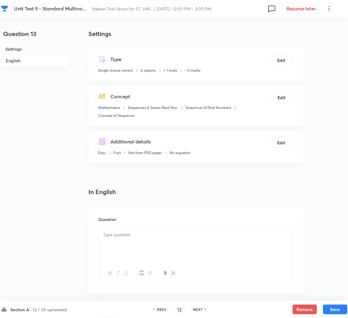
click at [151, 241] on div at bounding box center [196, 244] width 194 height 34
click at [128, 247] on div at bounding box center [196, 244] width 194 height 34
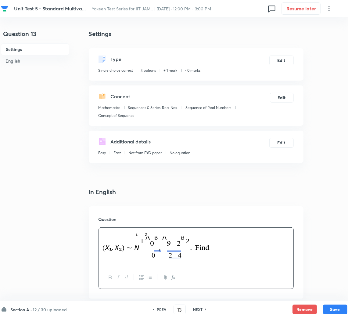
scroll to position [137, 0]
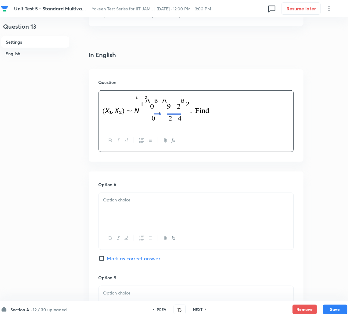
drag, startPoint x: 125, startPoint y: 214, endPoint x: 8, endPoint y: 201, distance: 117.8
click at [125, 214] on div at bounding box center [196, 210] width 194 height 34
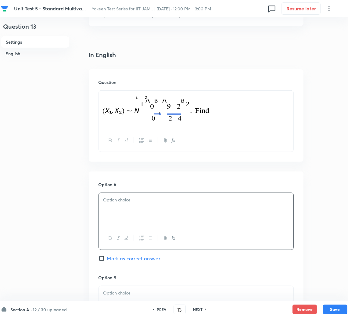
click at [218, 214] on div at bounding box center [196, 210] width 194 height 34
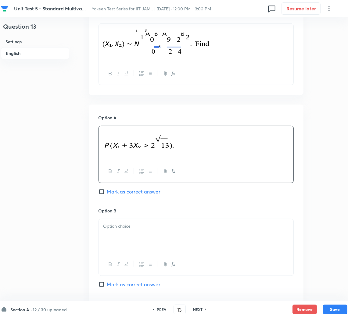
scroll to position [274, 0]
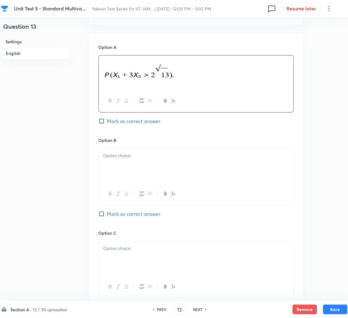
click at [137, 163] on div at bounding box center [196, 165] width 194 height 34
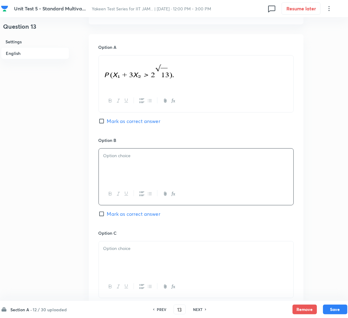
click at [122, 168] on div at bounding box center [196, 165] width 194 height 34
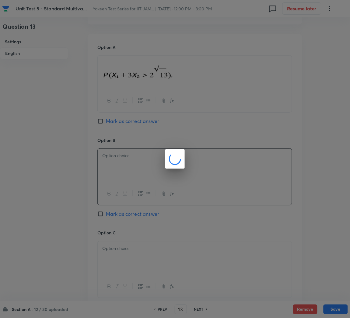
click at [126, 261] on div at bounding box center [175, 159] width 350 height 318
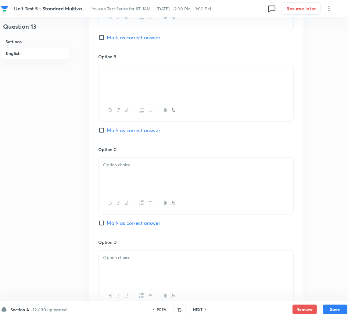
scroll to position [366, 0]
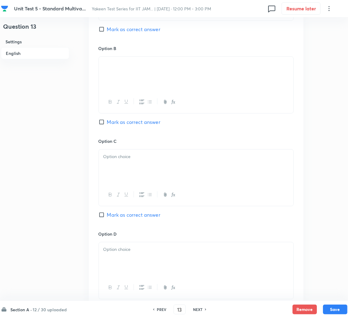
click at [116, 162] on div at bounding box center [196, 166] width 194 height 34
click at [111, 124] on span "Mark as correct answer" at bounding box center [133, 121] width 53 height 7
click at [107, 124] on input "Mark as correct answer" at bounding box center [102, 122] width 9 height 6
checkbox input "true"
click at [111, 161] on div at bounding box center [196, 166] width 194 height 34
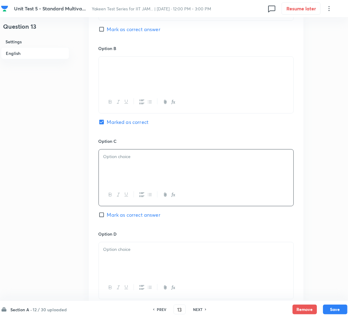
click at [143, 187] on div at bounding box center [196, 194] width 194 height 22
click at [116, 158] on p at bounding box center [195, 156] width 185 height 7
drag, startPoint x: 123, startPoint y: 261, endPoint x: 23, endPoint y: 239, distance: 103.2
click at [123, 261] on div at bounding box center [196, 259] width 194 height 34
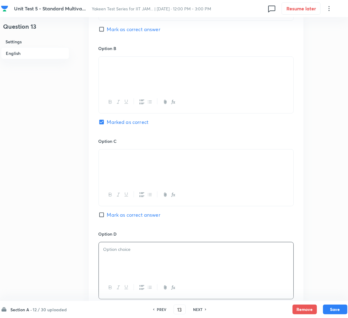
click at [135, 262] on div at bounding box center [196, 259] width 194 height 34
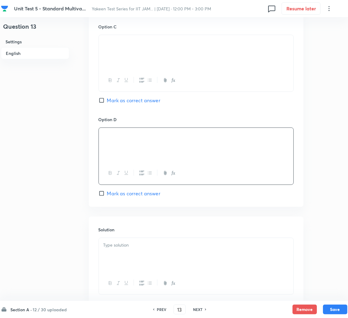
scroll to position [502, 0]
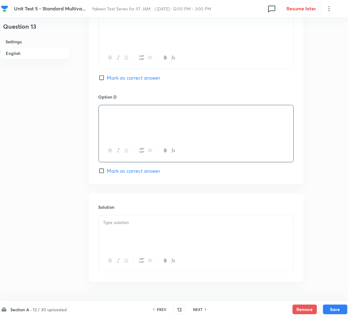
drag, startPoint x: 114, startPoint y: 77, endPoint x: 122, endPoint y: 108, distance: 31.9
click at [114, 77] on span "Mark as correct answer" at bounding box center [133, 77] width 53 height 7
click at [107, 77] on input "Mark as correct answer" at bounding box center [102, 78] width 9 height 6
checkbox input "true"
checkbox input "false"
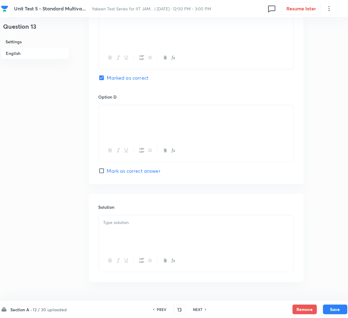
click at [132, 216] on div "Solution" at bounding box center [196, 238] width 215 height 88
click at [128, 233] on div at bounding box center [196, 232] width 194 height 34
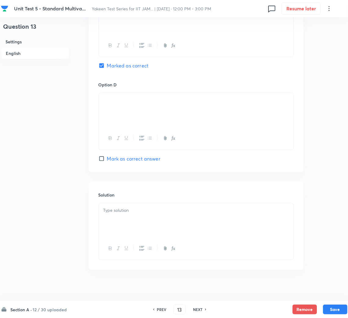
scroll to position [521, 0]
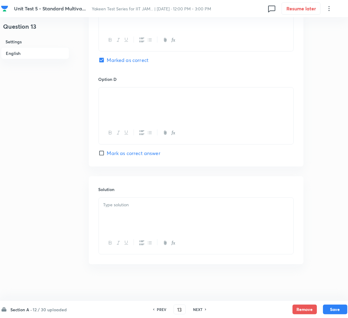
click at [128, 217] on div at bounding box center [196, 214] width 194 height 34
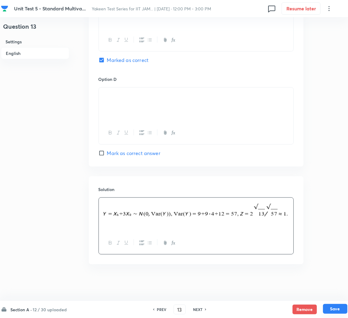
click at [332, 307] on button "Save" at bounding box center [335, 309] width 24 height 10
type input "14"
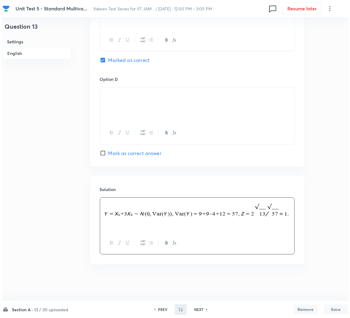
scroll to position [0, 0]
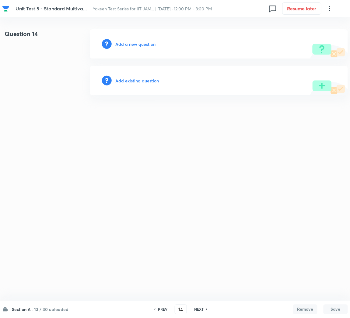
click at [122, 44] on h6 "Add a new question" at bounding box center [135, 44] width 40 height 6
click at [123, 44] on h6 "Choose a question type" at bounding box center [138, 44] width 47 height 6
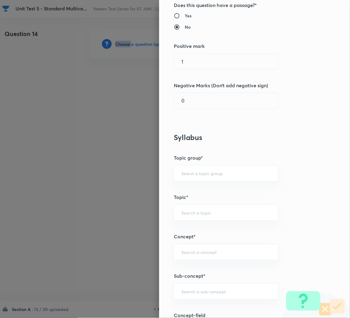
scroll to position [183, 0]
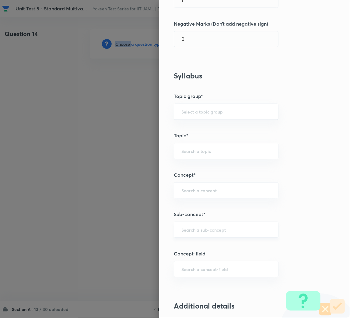
click at [190, 227] on div "​" at bounding box center [226, 230] width 105 height 16
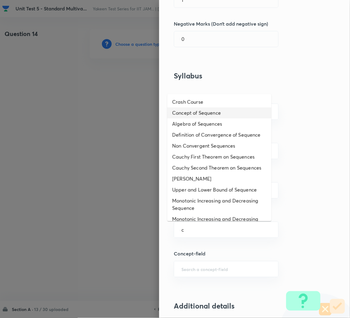
click at [203, 110] on li "Concept of Sequence" at bounding box center [220, 112] width 104 height 11
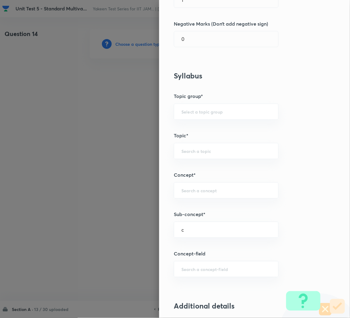
type input "Concept of Sequence"
type input "Mathematics"
type input "Sequences & Series-Real Nos."
type input "Sequence of Real Numbers"
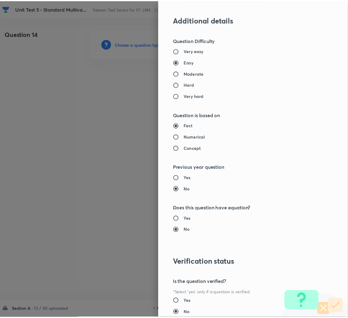
scroll to position [513, 0]
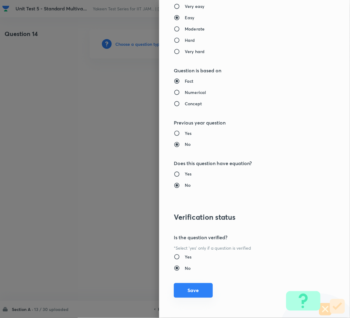
click at [186, 294] on button "Save" at bounding box center [193, 290] width 39 height 15
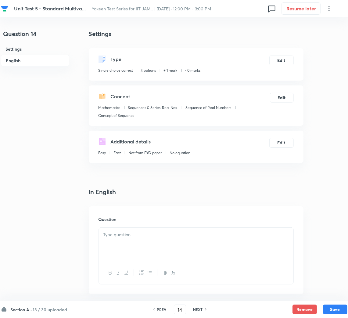
drag, startPoint x: 148, startPoint y: 247, endPoint x: 2, endPoint y: 222, distance: 149.1
click at [148, 247] on div at bounding box center [196, 244] width 194 height 34
click at [142, 260] on div at bounding box center [196, 244] width 194 height 34
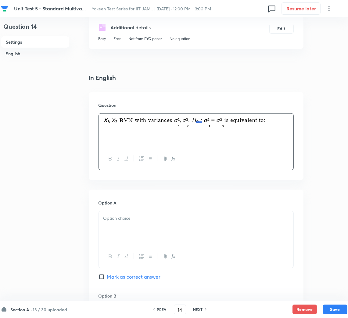
scroll to position [137, 0]
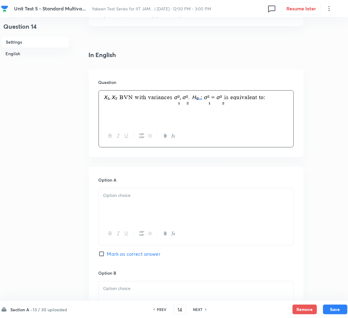
drag, startPoint x: 122, startPoint y: 201, endPoint x: 24, endPoint y: 201, distance: 97.2
click at [121, 201] on div at bounding box center [196, 205] width 194 height 34
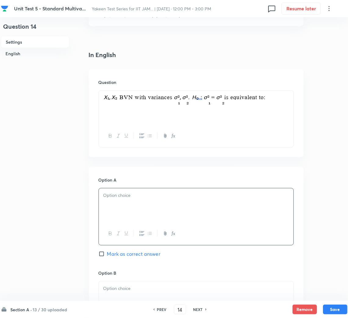
click at [108, 210] on div at bounding box center [196, 205] width 194 height 34
click at [135, 288] on p at bounding box center [195, 288] width 185 height 7
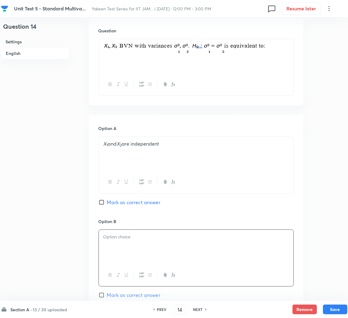
scroll to position [274, 0]
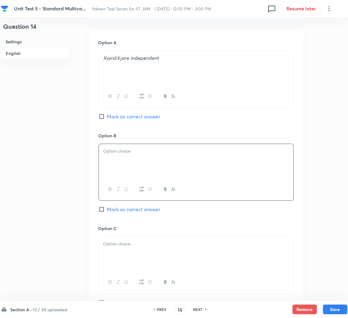
click at [120, 166] on div at bounding box center [196, 161] width 194 height 34
drag, startPoint x: 118, startPoint y: 151, endPoint x: 75, endPoint y: 158, distance: 43.5
click at [75, 158] on div "Question 14 Settings English Settings Type Single choice correct 4 options + 1 …" at bounding box center [174, 142] width 346 height 775
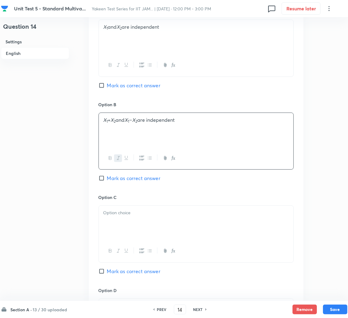
scroll to position [320, 0]
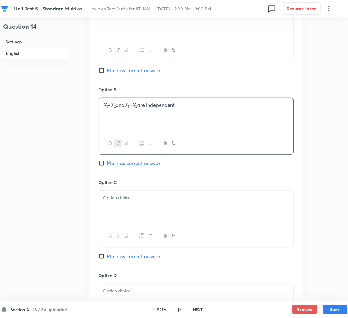
click at [133, 215] on div at bounding box center [196, 207] width 194 height 34
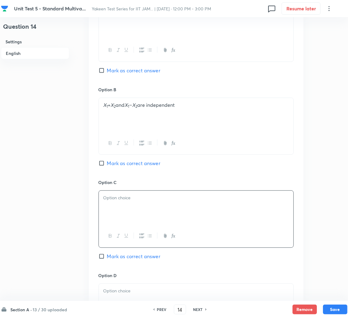
click at [145, 199] on p at bounding box center [195, 197] width 185 height 7
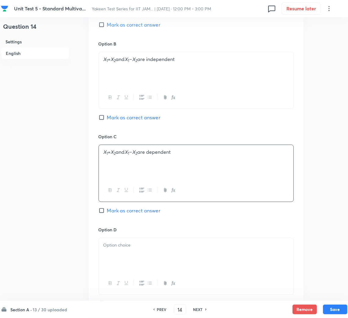
click at [128, 250] on div at bounding box center [196, 255] width 194 height 34
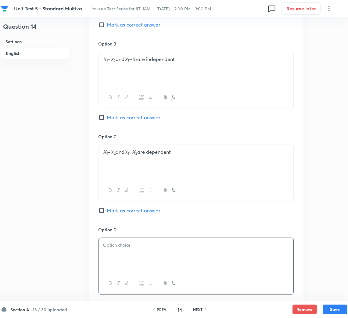
click at [131, 245] on p at bounding box center [195, 244] width 185 height 7
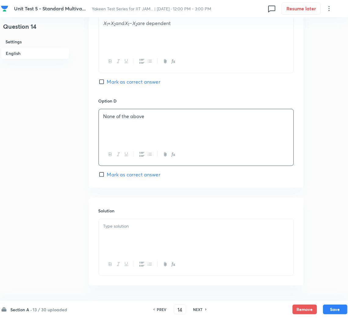
scroll to position [502, 0]
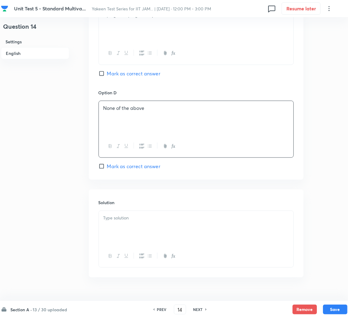
drag, startPoint x: 145, startPoint y: 231, endPoint x: 28, endPoint y: 230, distance: 117.6
click at [138, 230] on div at bounding box center [196, 228] width 194 height 34
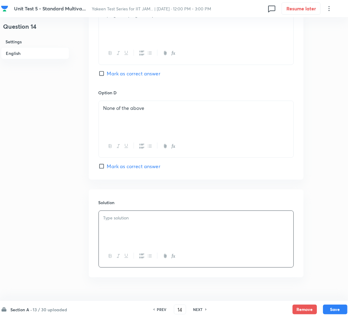
click at [127, 218] on p at bounding box center [195, 217] width 185 height 7
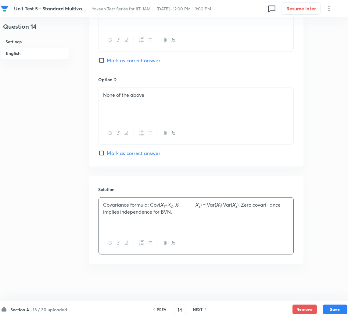
click at [197, 205] on p "Covariance formula: Cov( X 1 + X 2 , X 1 X 2 ) = Var( X 1 ) Var( X 2 ). Zero co…" at bounding box center [195, 208] width 185 height 14
click at [329, 311] on button "Save" at bounding box center [335, 309] width 24 height 10
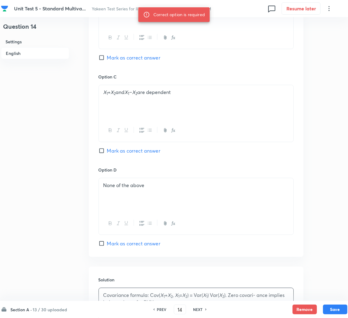
scroll to position [380, 0]
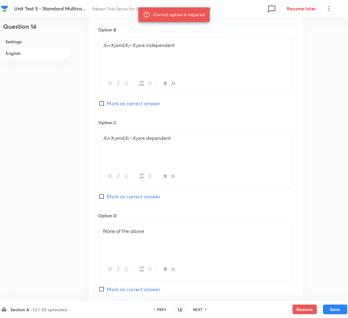
click at [114, 105] on span "Mark as correct answer" at bounding box center [133, 103] width 53 height 7
click at [107, 105] on input "Mark as correct answer" at bounding box center [102, 103] width 9 height 6
checkbox input "true"
drag, startPoint x: 338, startPoint y: 308, endPoint x: 297, endPoint y: 276, distance: 52.1
click at [337, 308] on button "Save" at bounding box center [335, 309] width 24 height 10
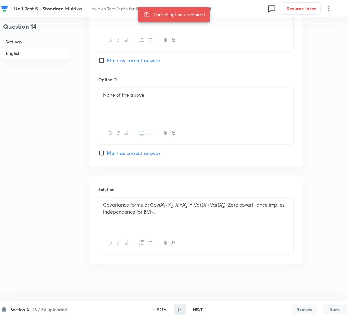
scroll to position [517, 0]
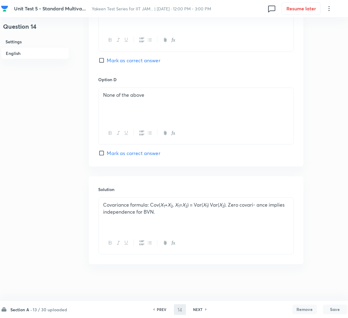
type input "15"
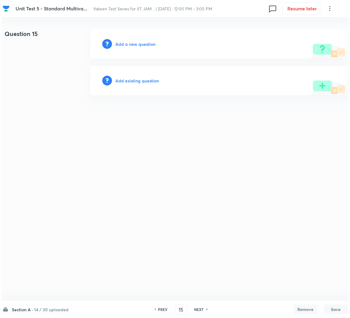
scroll to position [0, 0]
click at [154, 107] on html "Unit Test 5 - Standard Multiva... Yakeen Test Series for IIT JAM... | [DATE] · …" at bounding box center [175, 62] width 350 height 124
click at [151, 42] on h6 "Add a new question" at bounding box center [135, 44] width 40 height 6
click at [147, 42] on h6 "Choose a question type" at bounding box center [138, 44] width 47 height 6
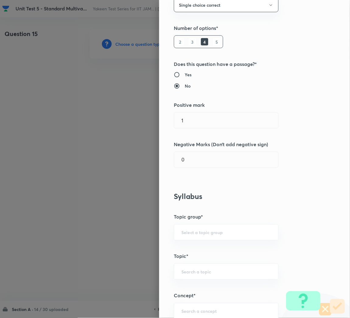
scroll to position [137, 0]
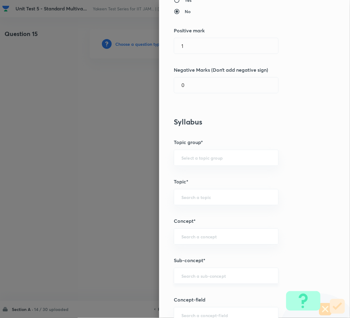
click at [186, 274] on input "text" at bounding box center [227, 276] width 90 height 6
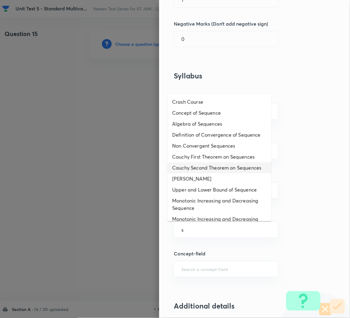
type input "s"
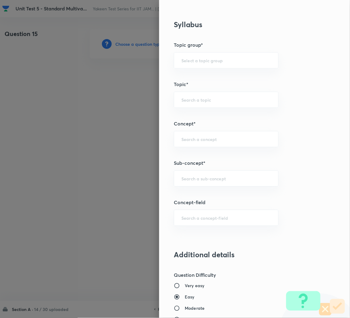
scroll to position [274, 0]
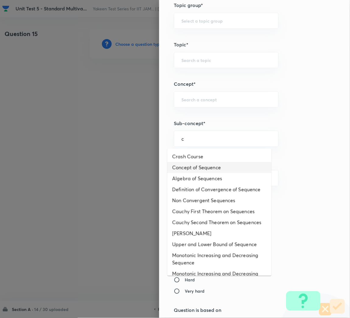
click at [199, 166] on li "Concept of Sequence" at bounding box center [220, 167] width 104 height 11
type input "Concept of Sequence"
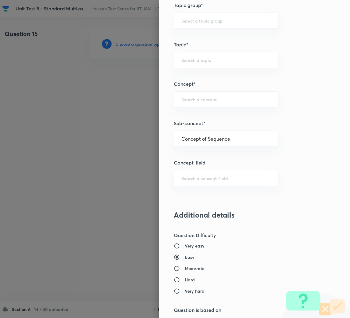
type input "Mathematics"
type input "Sequences & Series-Real Nos."
type input "Sequence of Real Numbers"
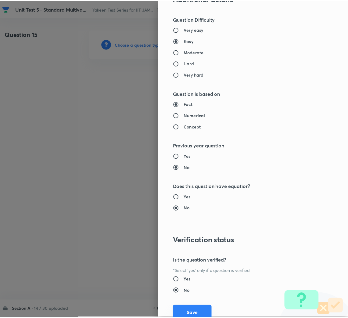
scroll to position [513, 0]
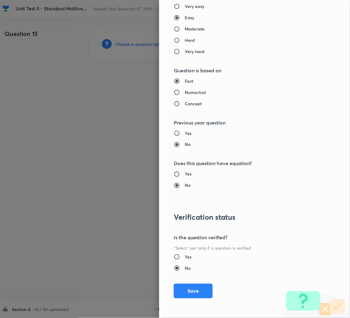
drag, startPoint x: 201, startPoint y: 291, endPoint x: 183, endPoint y: 278, distance: 22.9
click at [201, 291] on button "Save" at bounding box center [193, 290] width 39 height 15
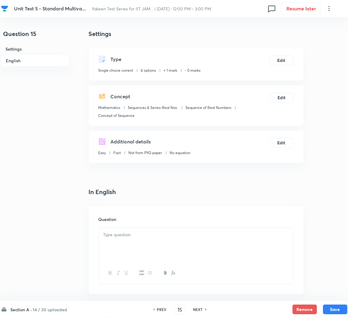
click at [133, 215] on div "Question" at bounding box center [196, 250] width 215 height 88
click at [125, 240] on div at bounding box center [196, 244] width 194 height 34
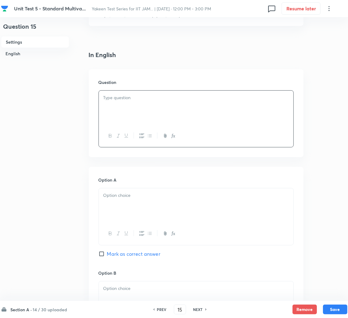
click at [113, 101] on div at bounding box center [196, 108] width 194 height 34
click at [128, 197] on p at bounding box center [195, 195] width 185 height 7
